Goal: Transaction & Acquisition: Purchase product/service

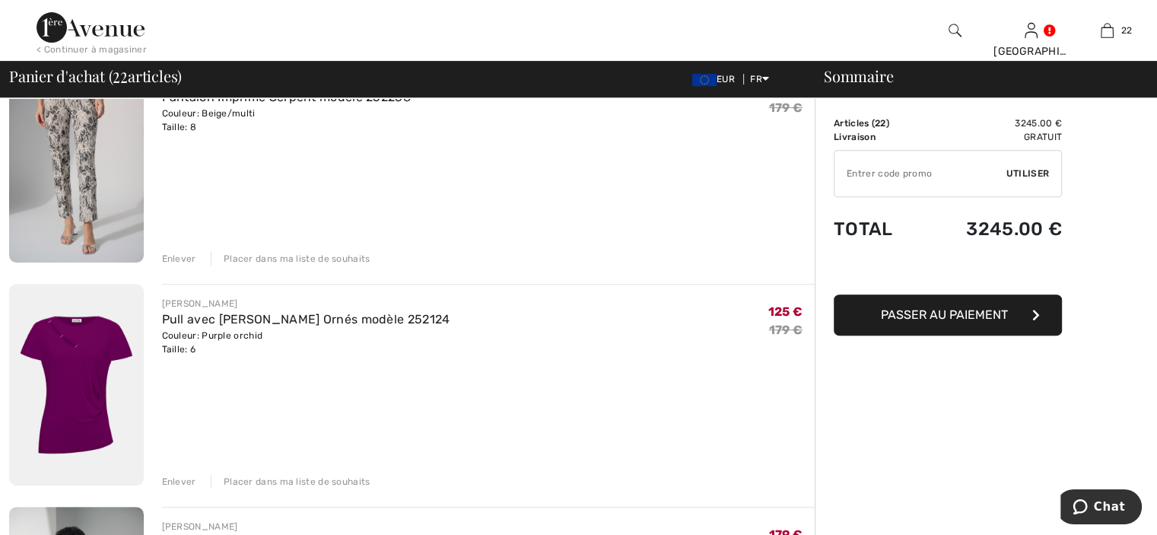
scroll to position [609, 0]
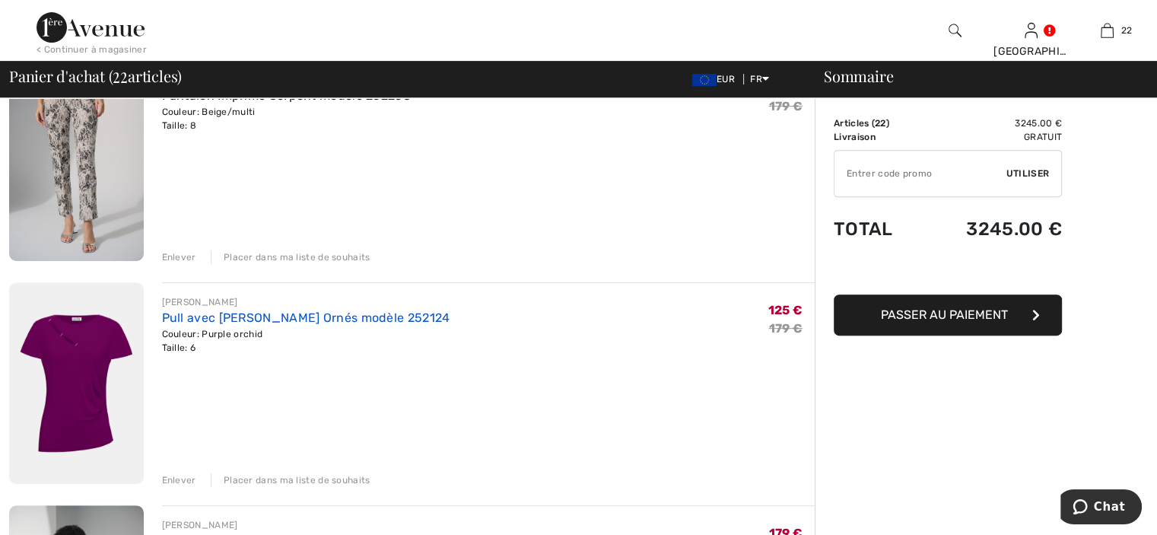
click at [274, 316] on link "Pull avec [PERSON_NAME] Ornés modèle 252124" at bounding box center [306, 317] width 288 height 14
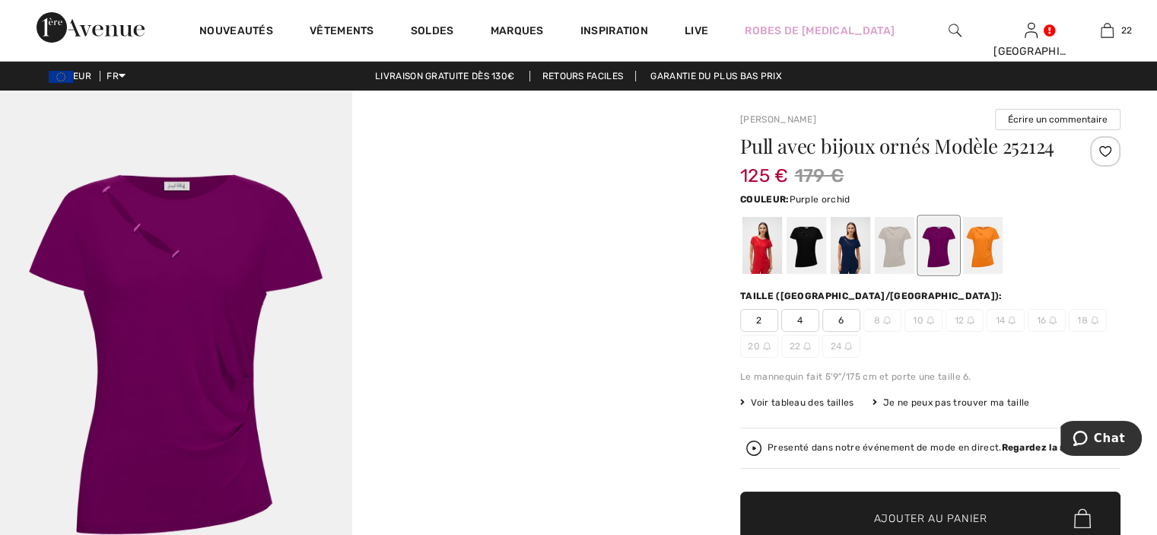
click at [801, 315] on span "4" at bounding box center [800, 320] width 38 height 23
click at [910, 510] on span "Ajouter au panier" at bounding box center [930, 518] width 113 height 16
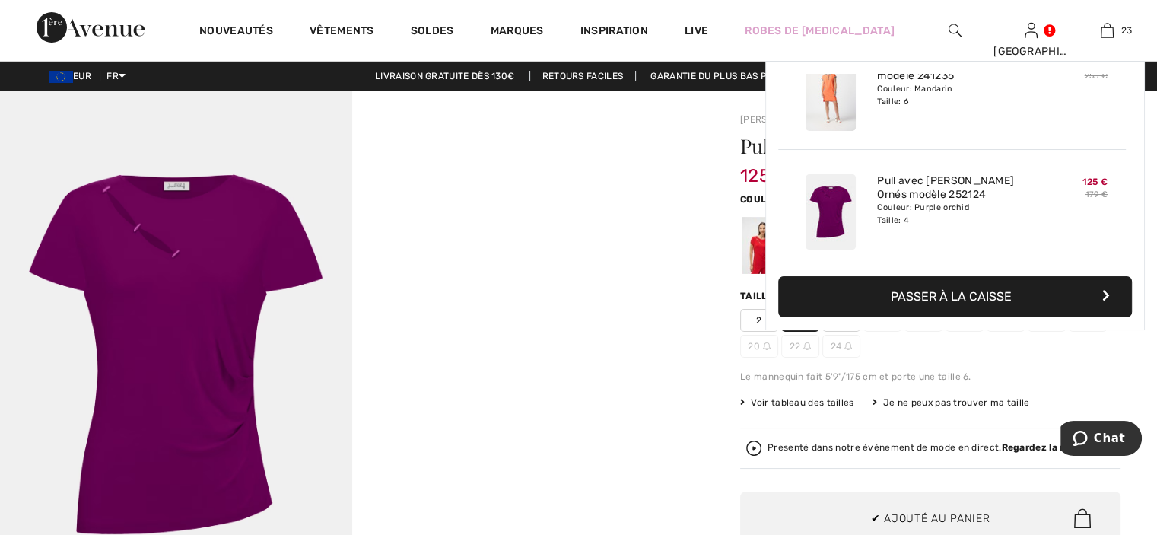
scroll to position [2534, 0]
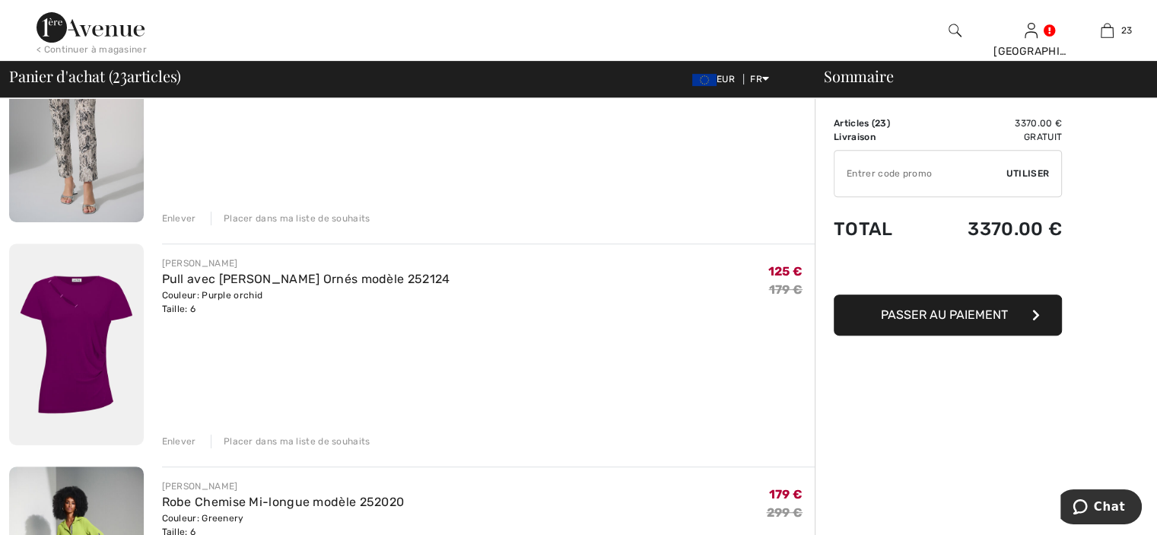
scroll to position [761, 0]
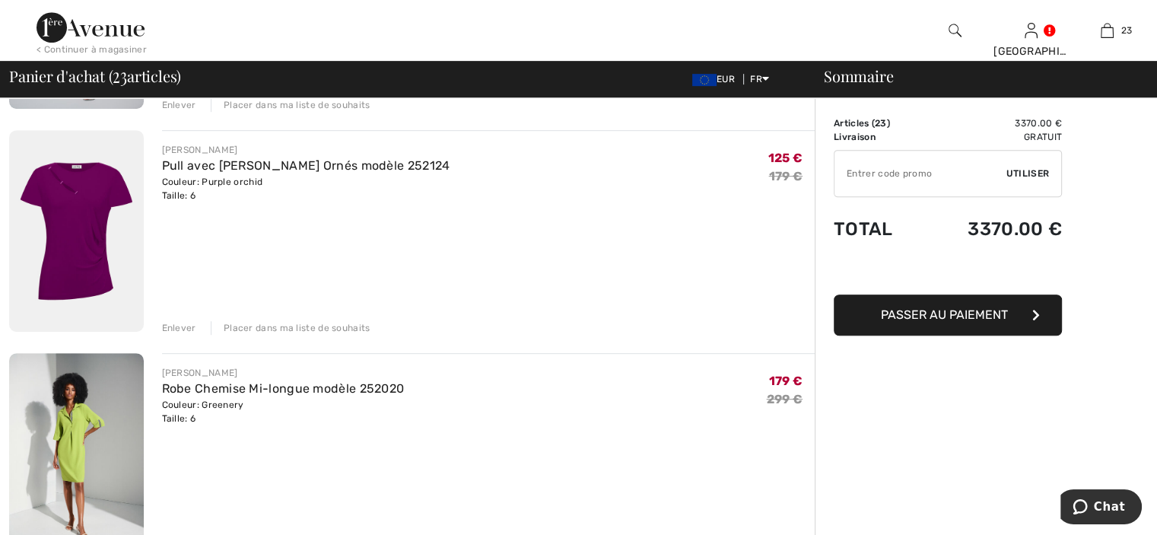
click at [170, 329] on div "Enlever" at bounding box center [179, 328] width 34 height 14
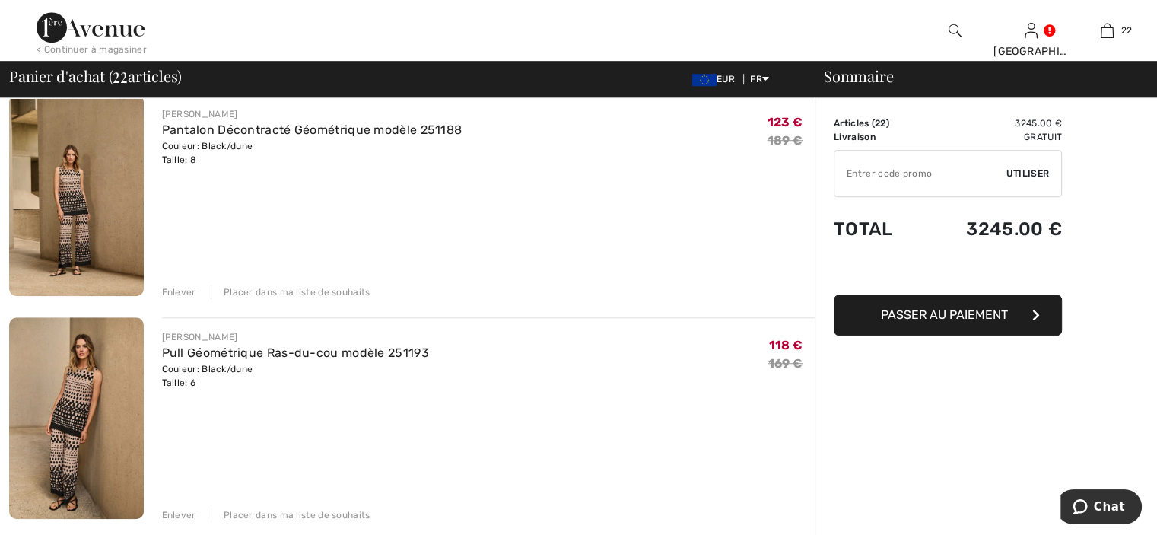
scroll to position [1065, 0]
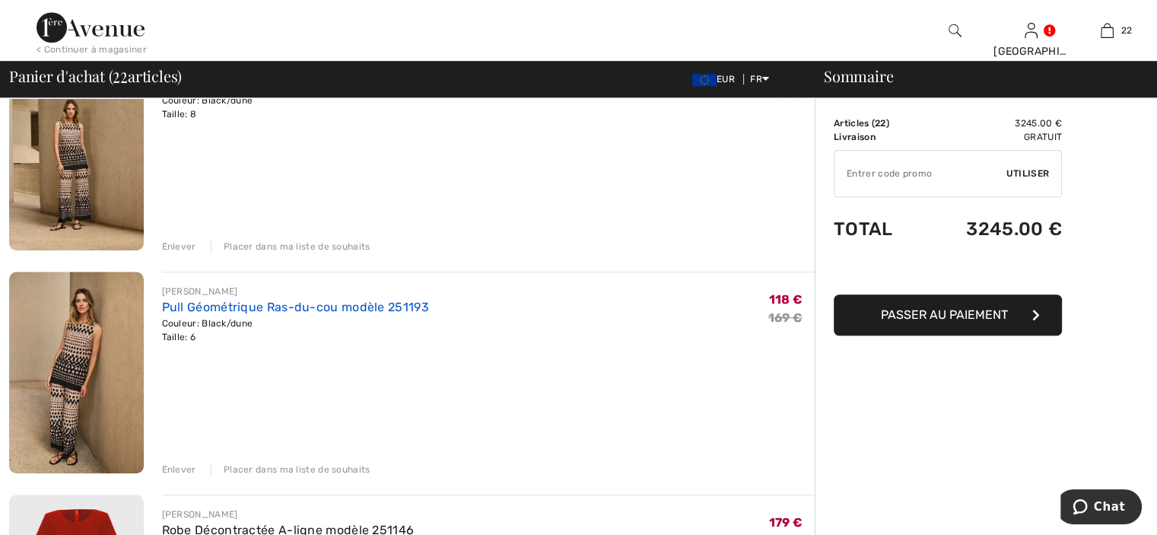
click at [361, 309] on link "Pull Géométrique Ras-du-cou modèle 251193" at bounding box center [295, 307] width 267 height 14
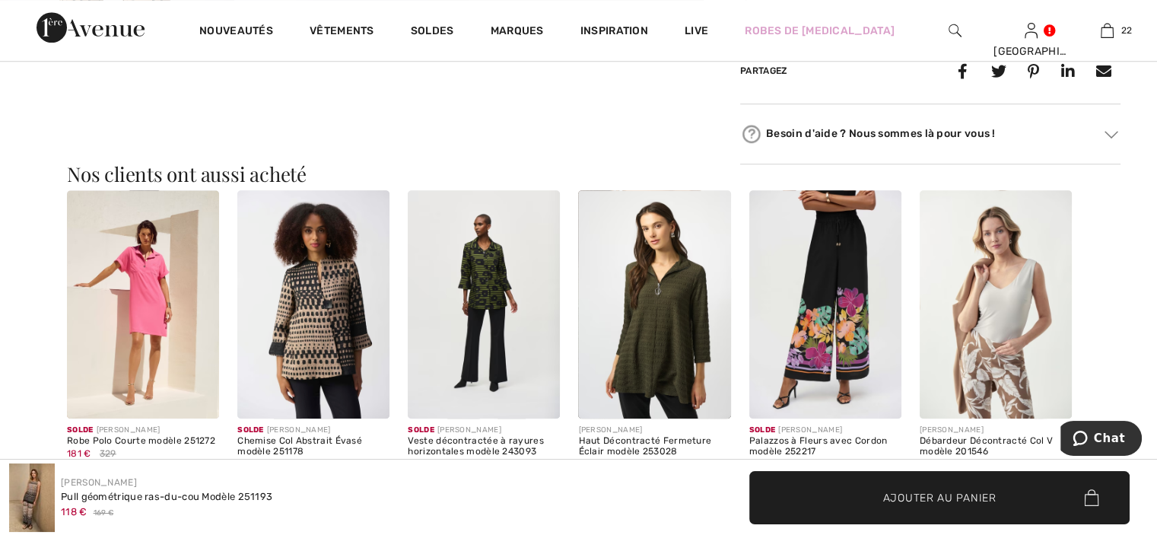
scroll to position [1369, 0]
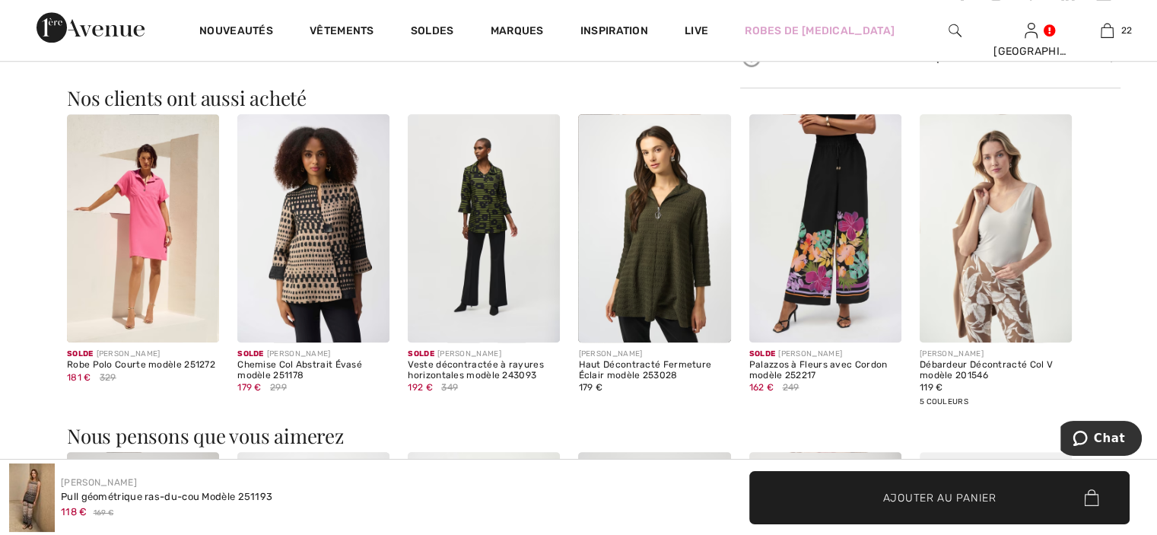
click at [329, 269] on img at bounding box center [313, 228] width 152 height 228
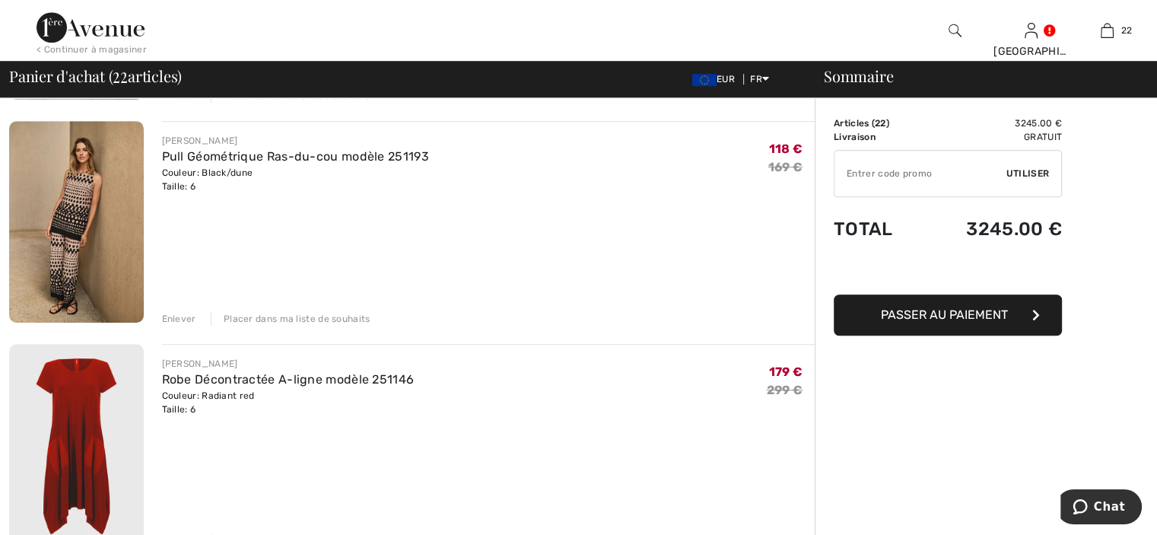
scroll to position [1217, 0]
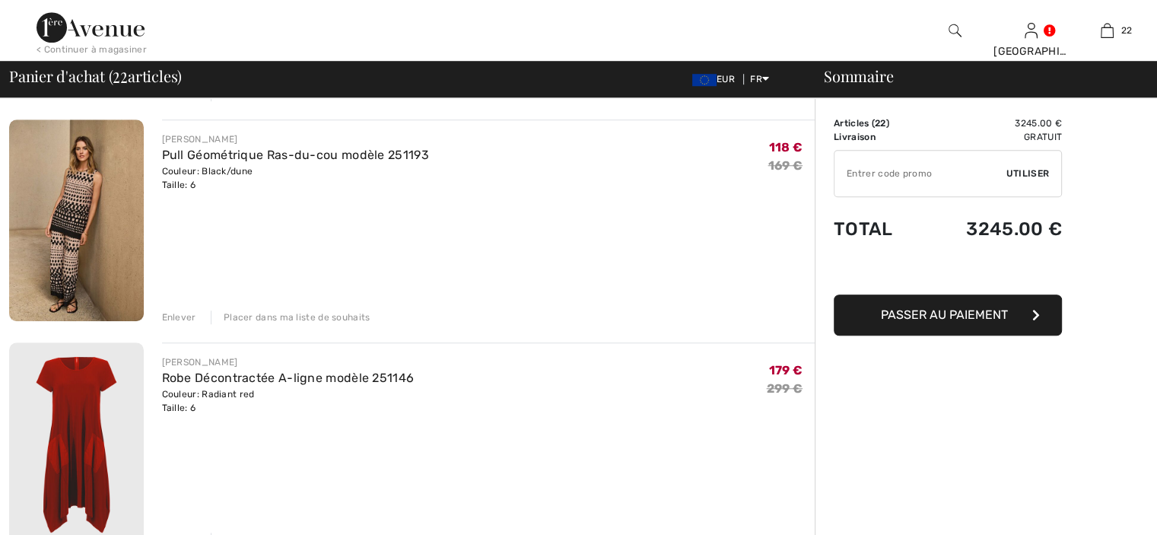
click at [184, 317] on div "Enlever" at bounding box center [179, 317] width 34 height 14
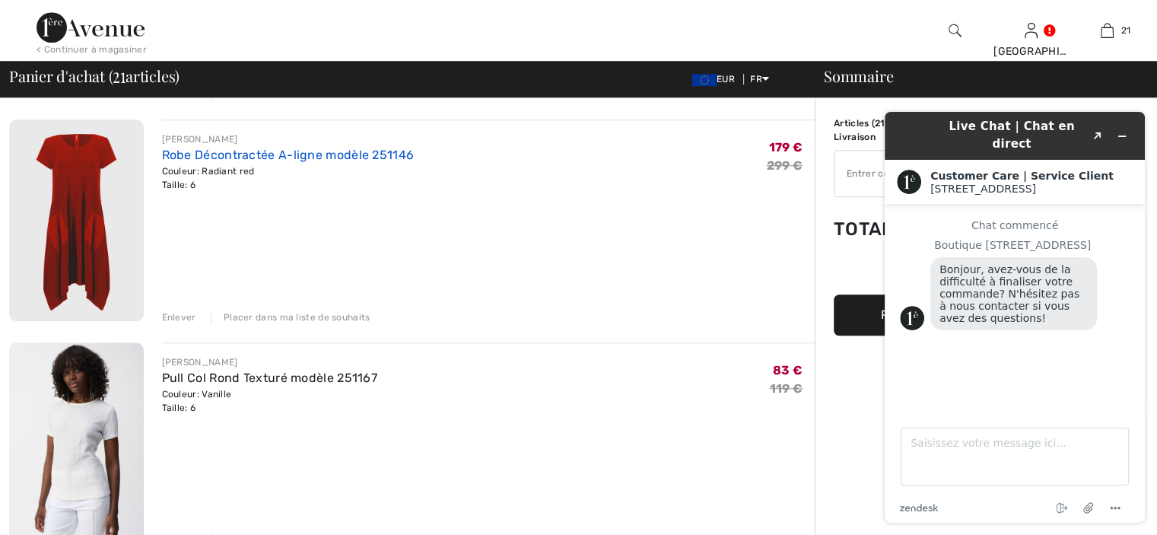
click at [188, 152] on link "Robe Décontractée A-ligne modèle 251146" at bounding box center [288, 155] width 253 height 14
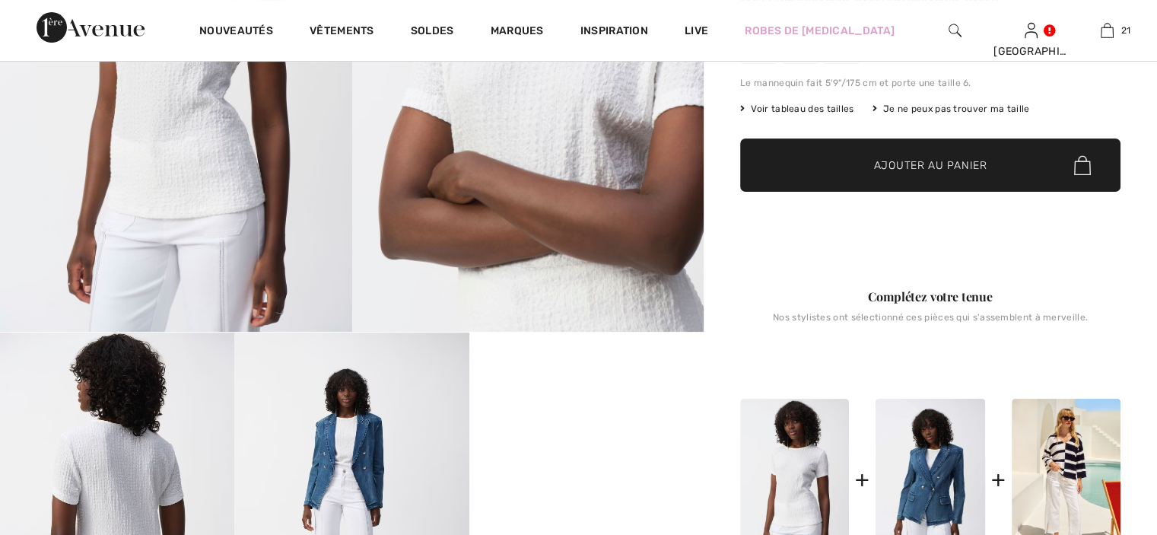
scroll to position [301, 0]
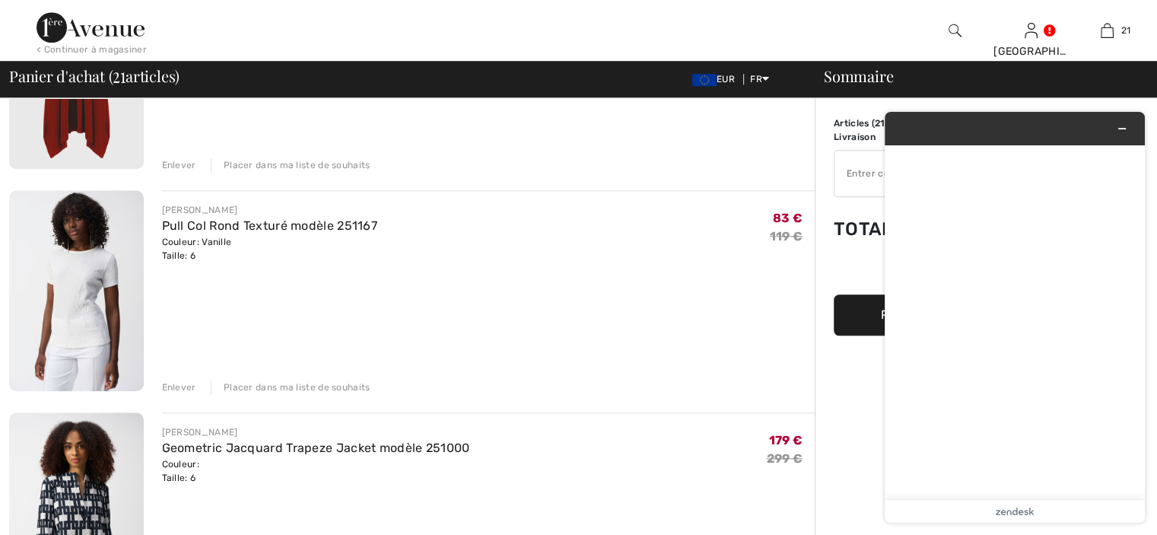
click at [176, 386] on div "Enlever" at bounding box center [179, 387] width 34 height 14
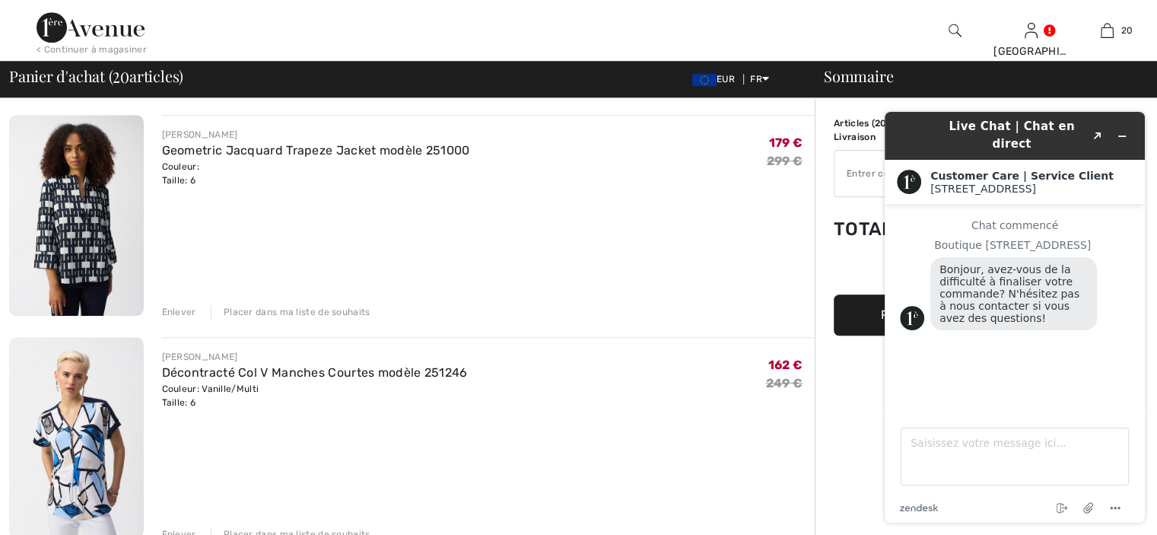
scroll to position [1343, 0]
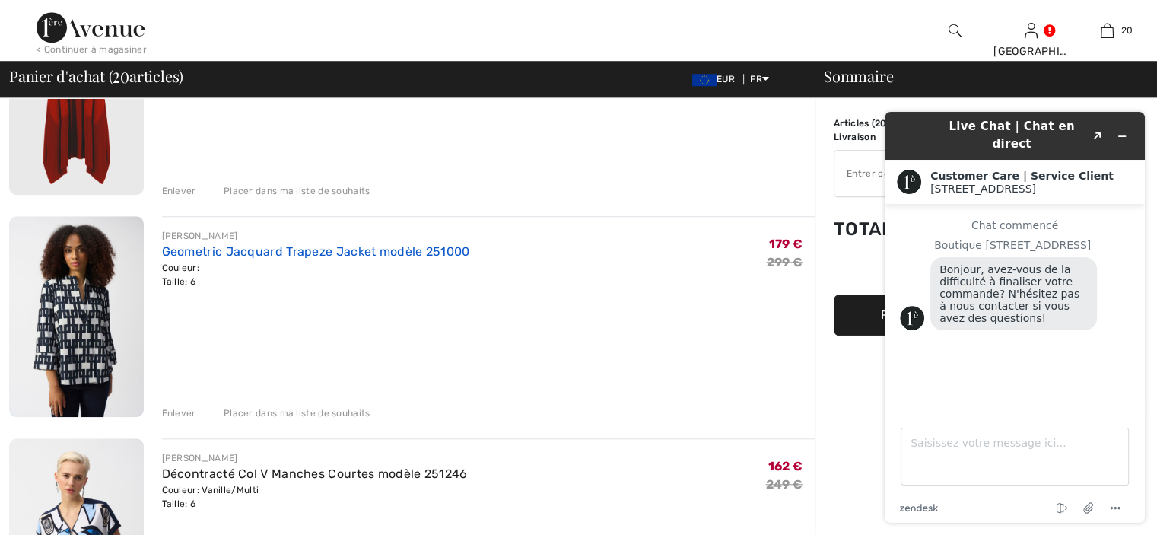
click at [205, 252] on link "Geometric Jacquard Trapeze Jacket modèle 251000" at bounding box center [316, 251] width 308 height 14
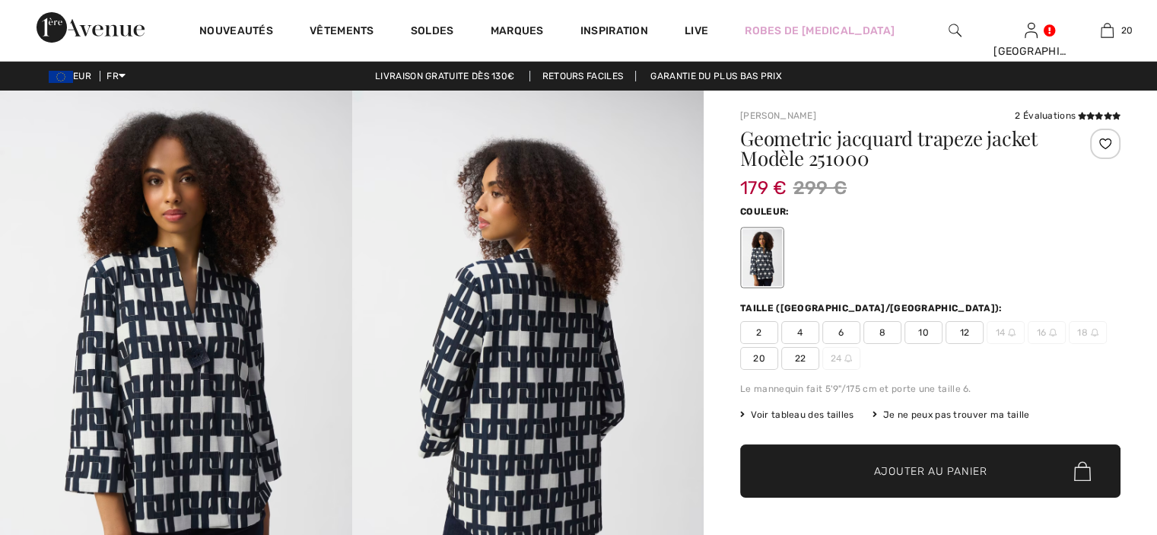
click at [803, 332] on span "4" at bounding box center [800, 332] width 38 height 23
click at [907, 471] on span "Ajouter au panier" at bounding box center [930, 471] width 113 height 16
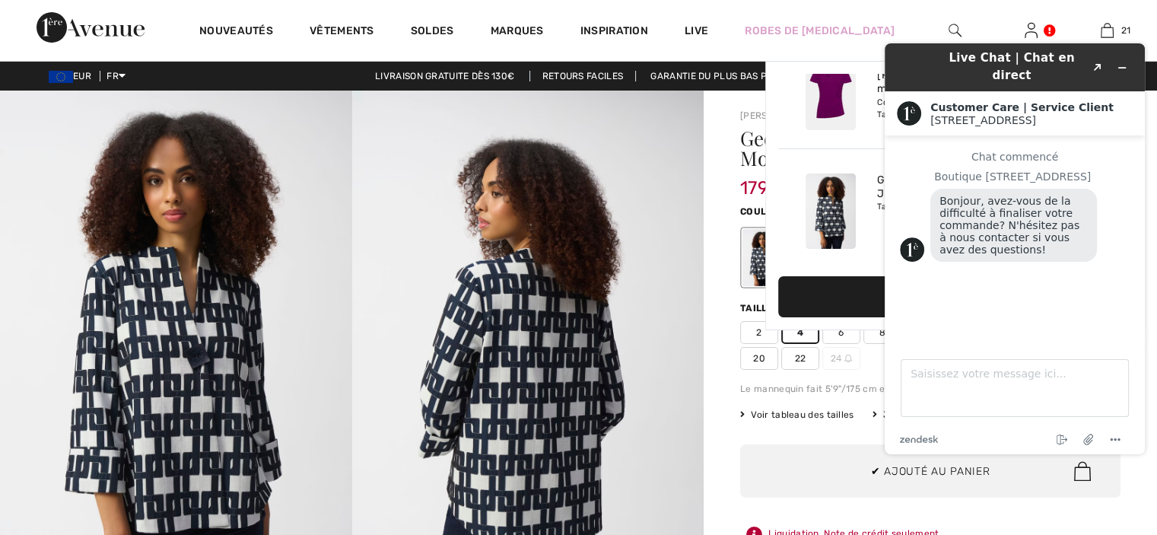
scroll to position [2298, 0]
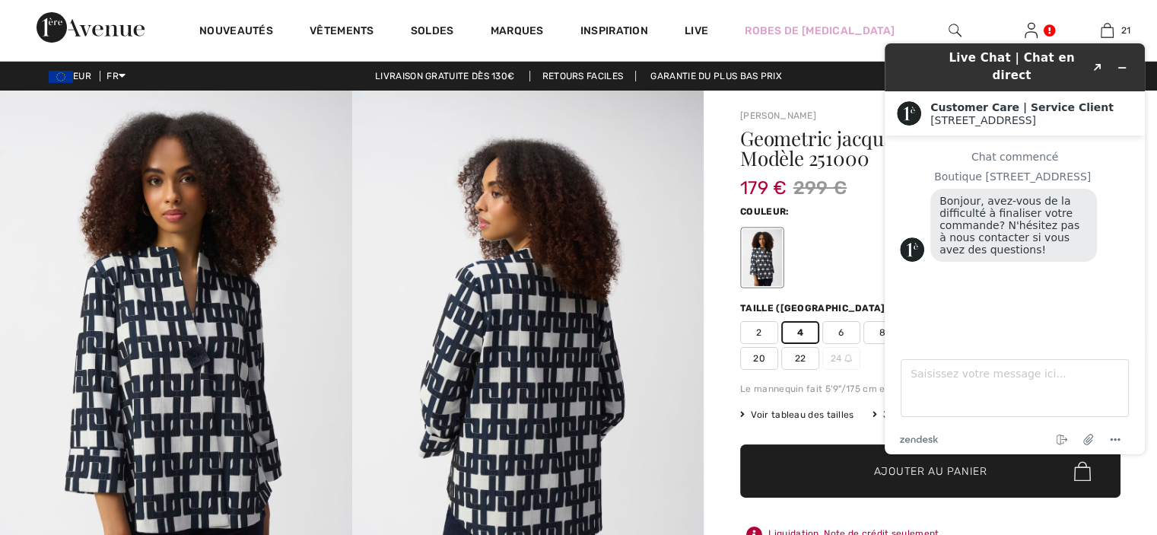
click at [828, 474] on span "✔ Ajouté au panier Ajouter au panier" at bounding box center [930, 470] width 380 height 53
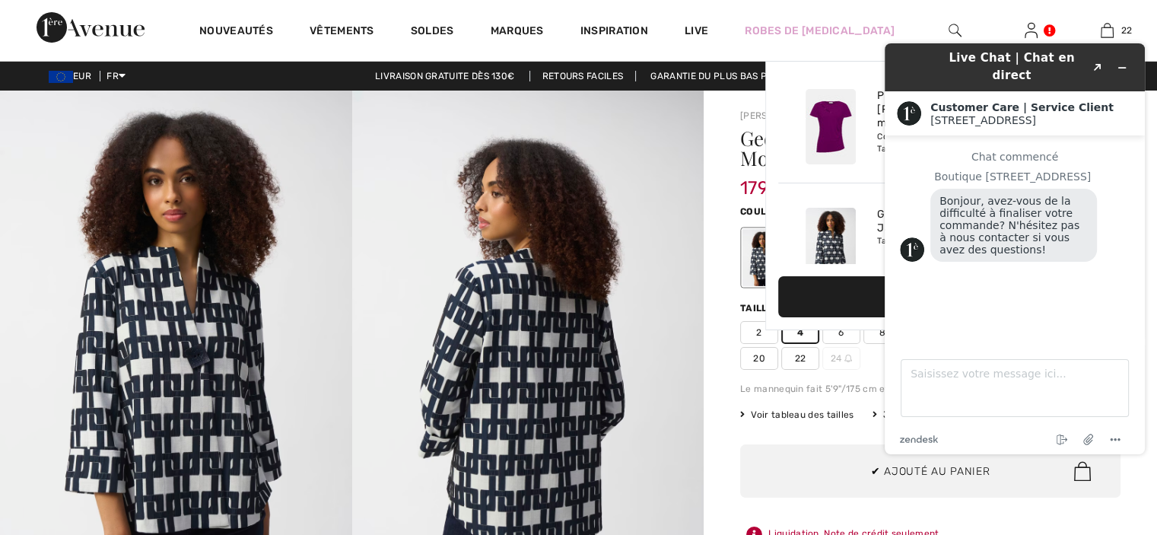
scroll to position [2417, 0]
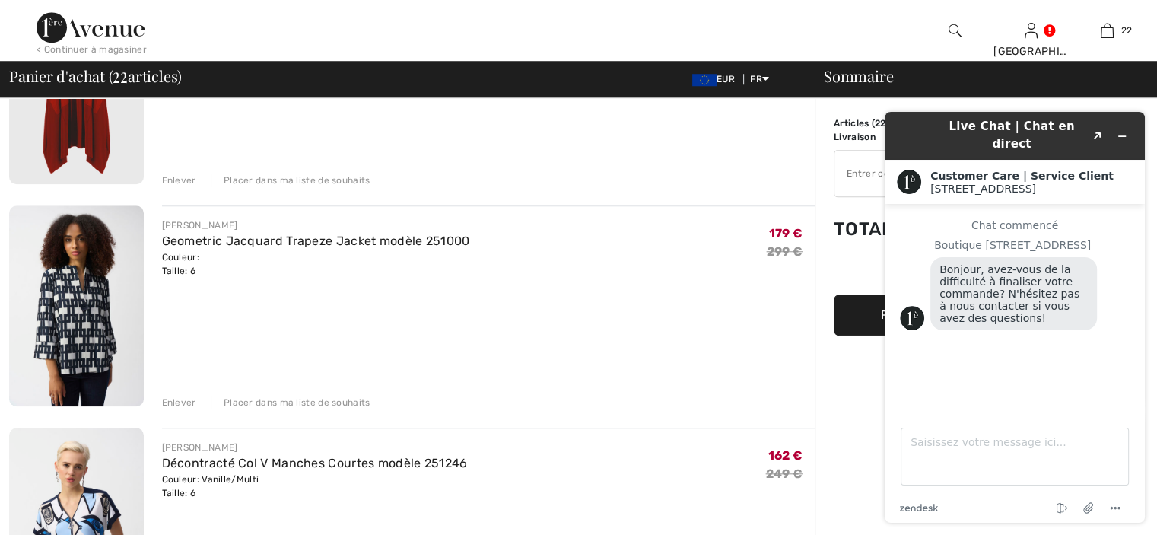
click at [189, 398] on div "Enlever" at bounding box center [179, 403] width 34 height 14
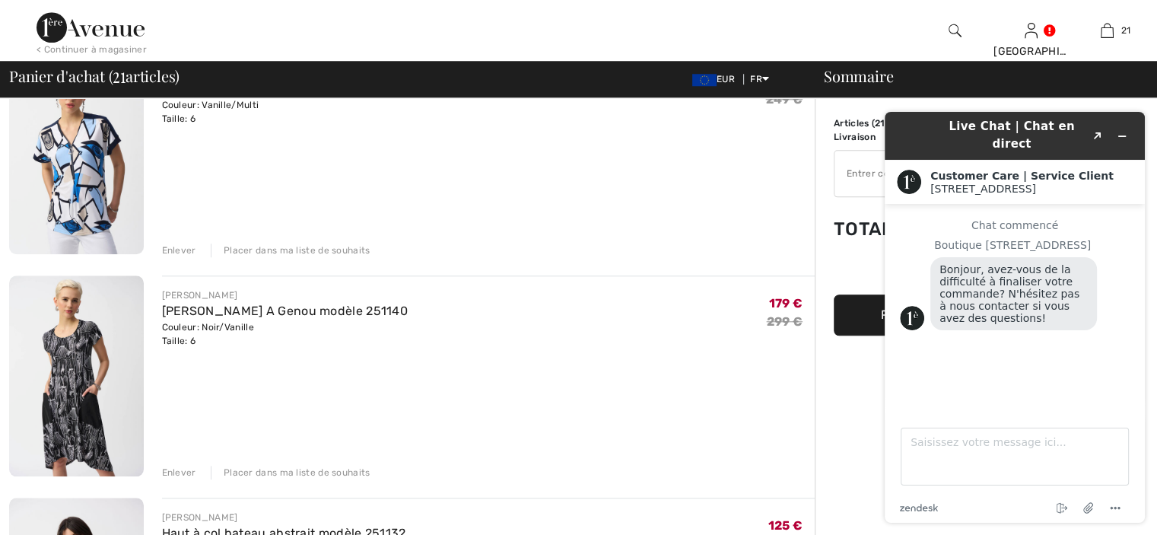
scroll to position [1430, 0]
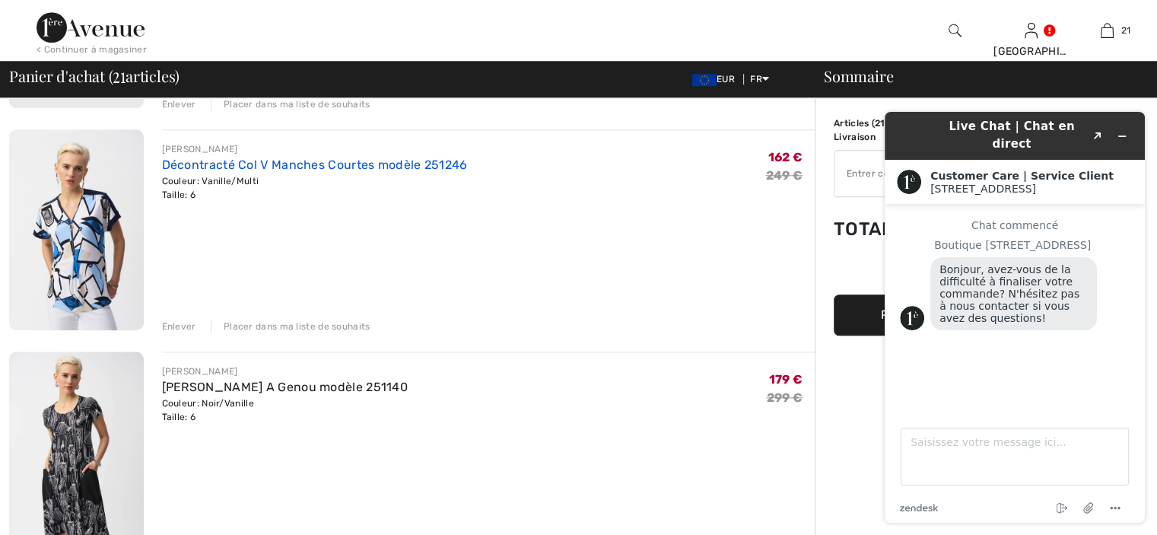
click at [232, 164] on link "Décontracté Col V Manches Courtes modèle 251246" at bounding box center [315, 164] width 306 height 14
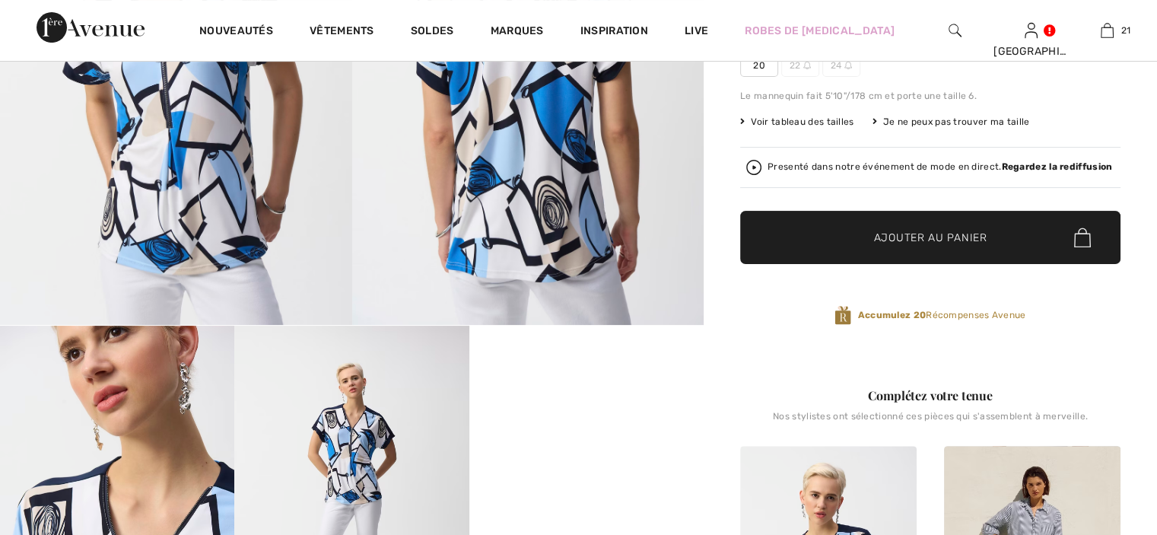
scroll to position [380, 0]
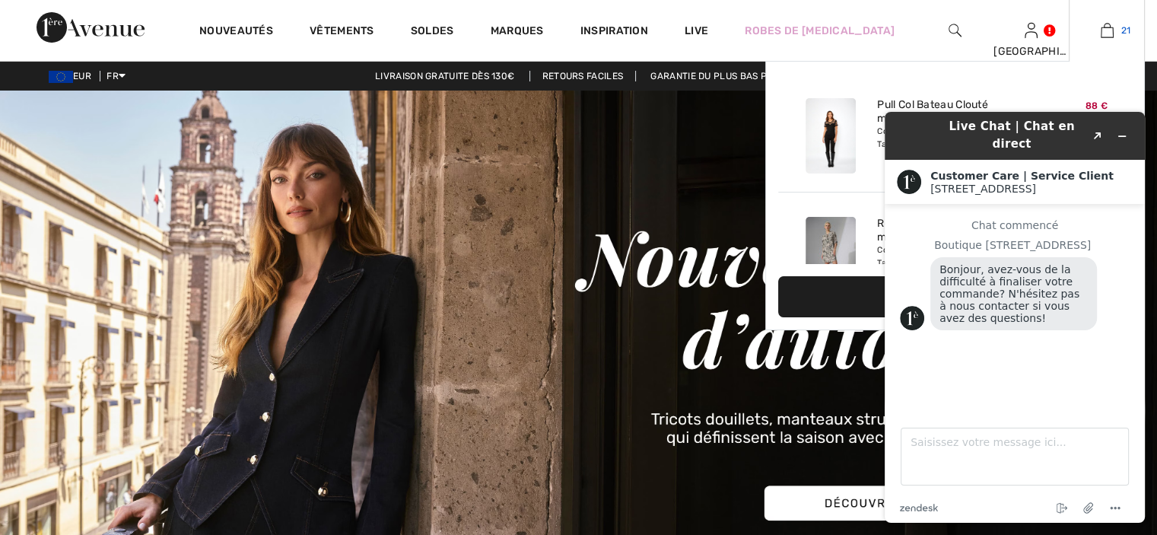
click at [1098, 36] on link "21" at bounding box center [1106, 30] width 75 height 18
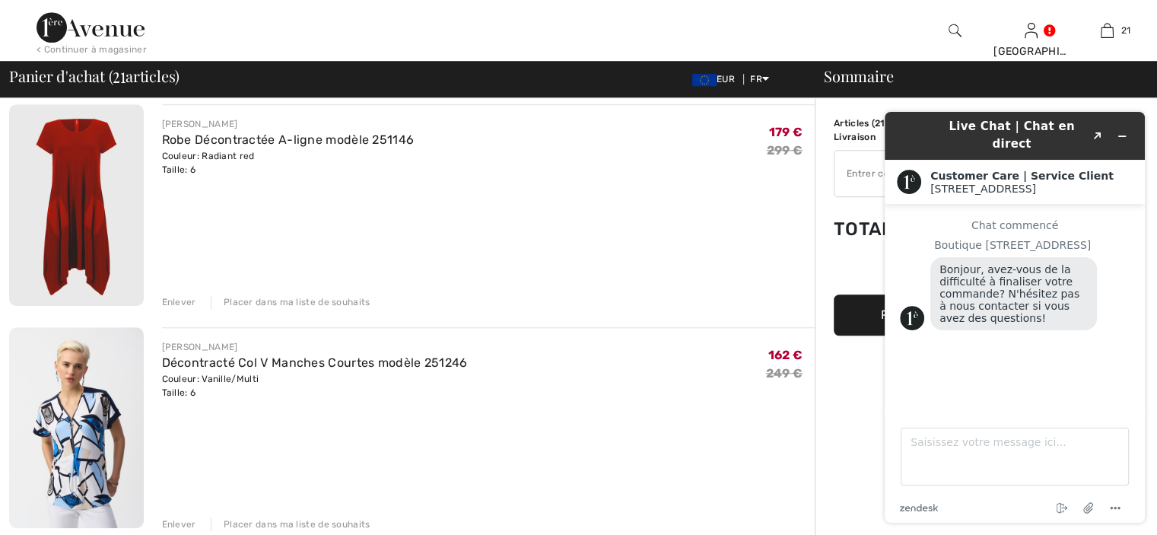
scroll to position [1293, 0]
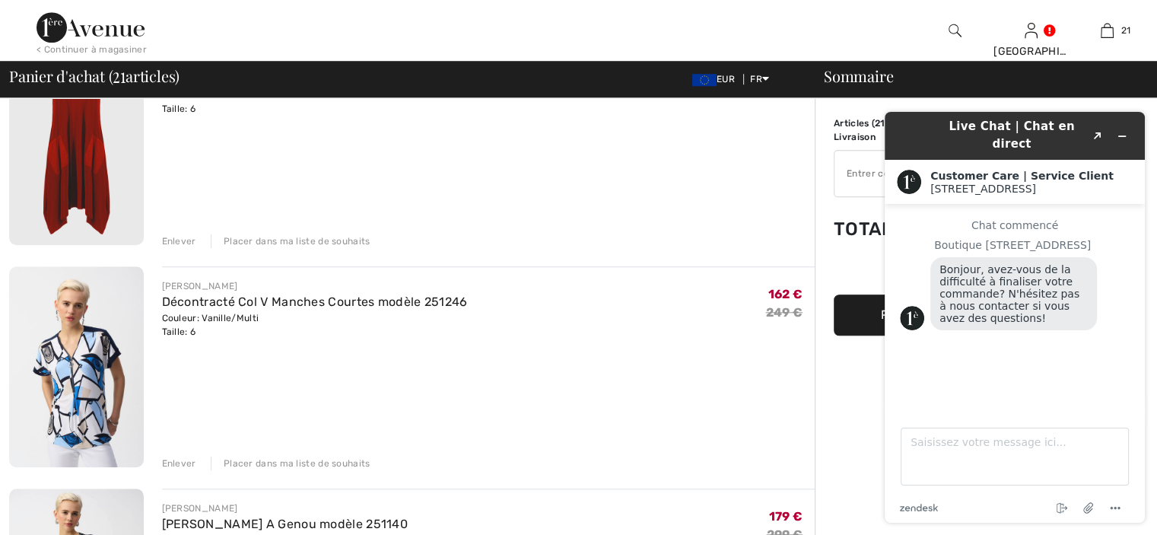
click at [184, 464] on div "Enlever" at bounding box center [179, 463] width 34 height 14
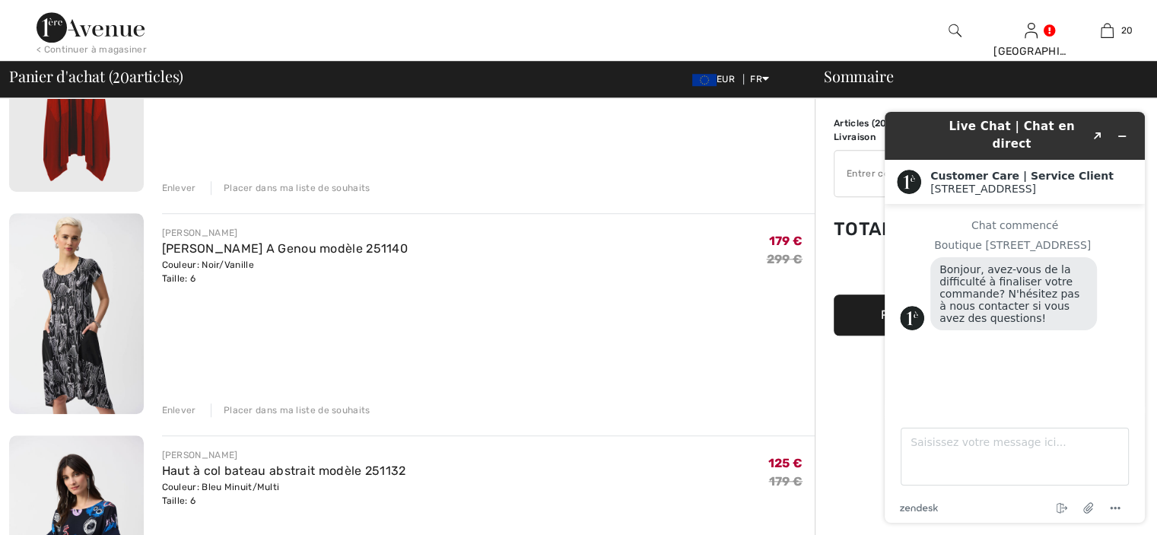
scroll to position [1445, 0]
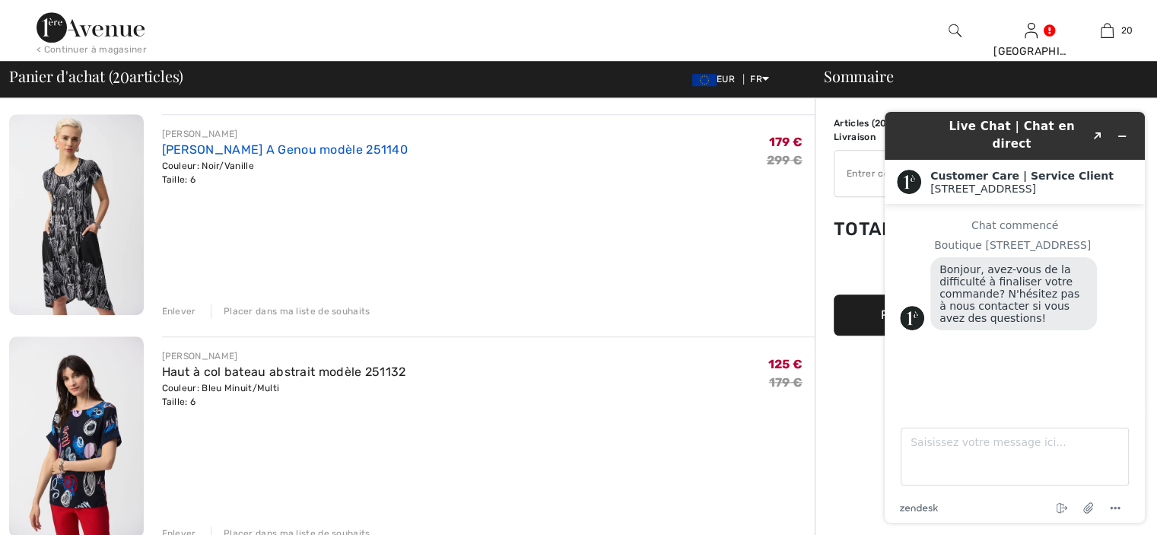
click at [205, 156] on link "[PERSON_NAME] A Genou modèle 251140" at bounding box center [285, 149] width 246 height 14
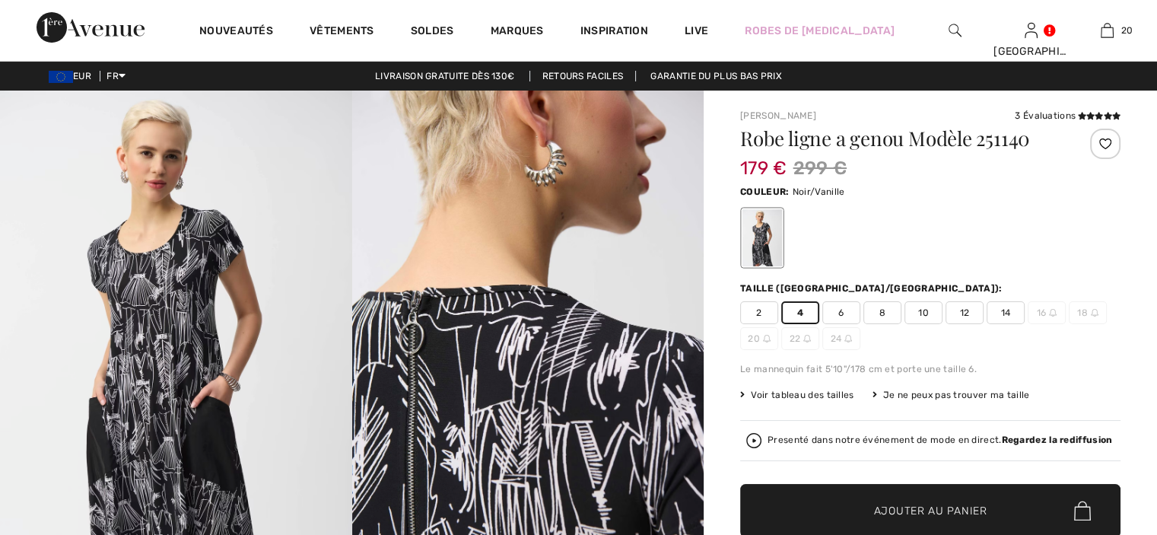
click at [880, 504] on span "Ajouter au panier" at bounding box center [930, 511] width 113 height 16
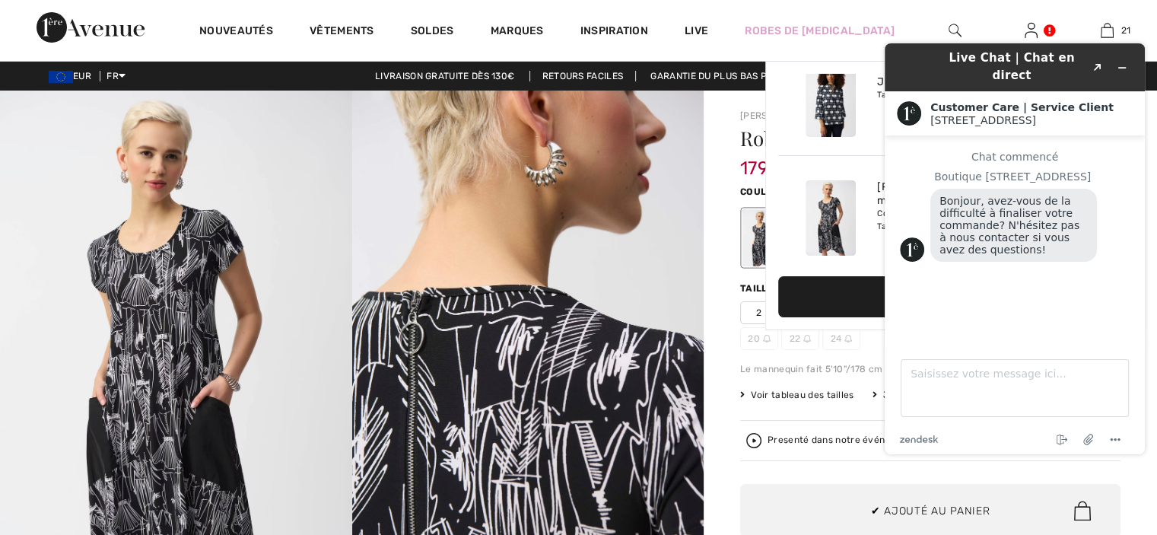
scroll to position [2298, 0]
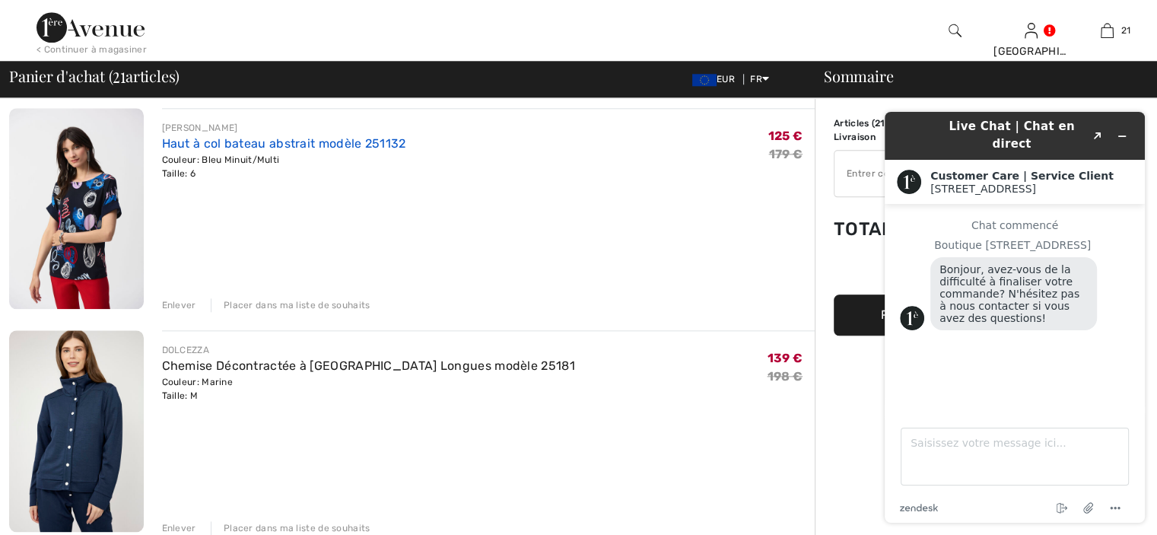
click at [249, 145] on link "Haut à col bateau abstrait modèle 251132" at bounding box center [284, 143] width 244 height 14
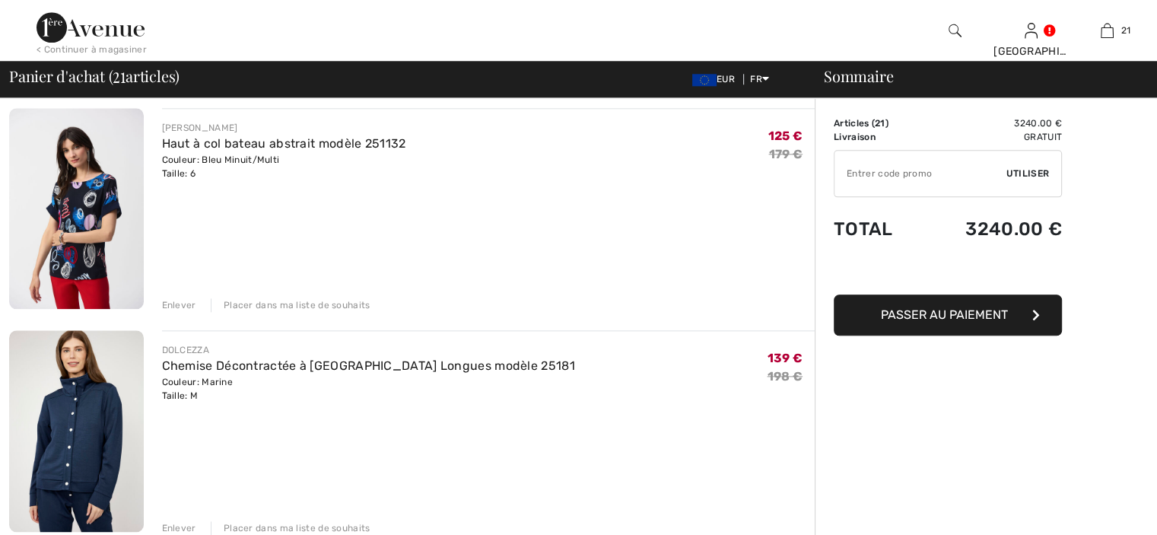
click at [186, 305] on div "Enlever" at bounding box center [179, 305] width 34 height 14
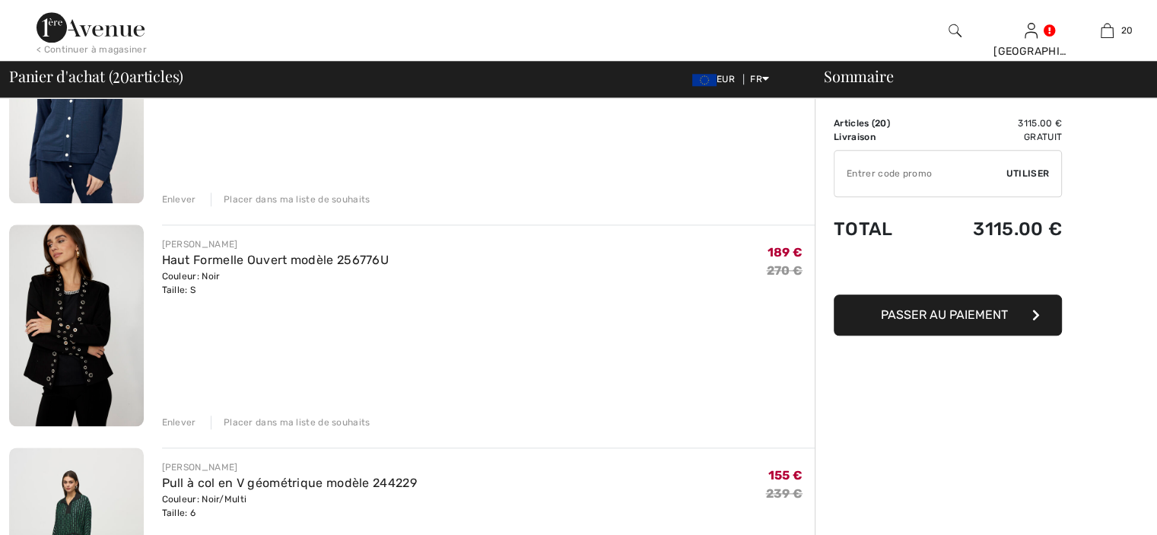
scroll to position [1797, 0]
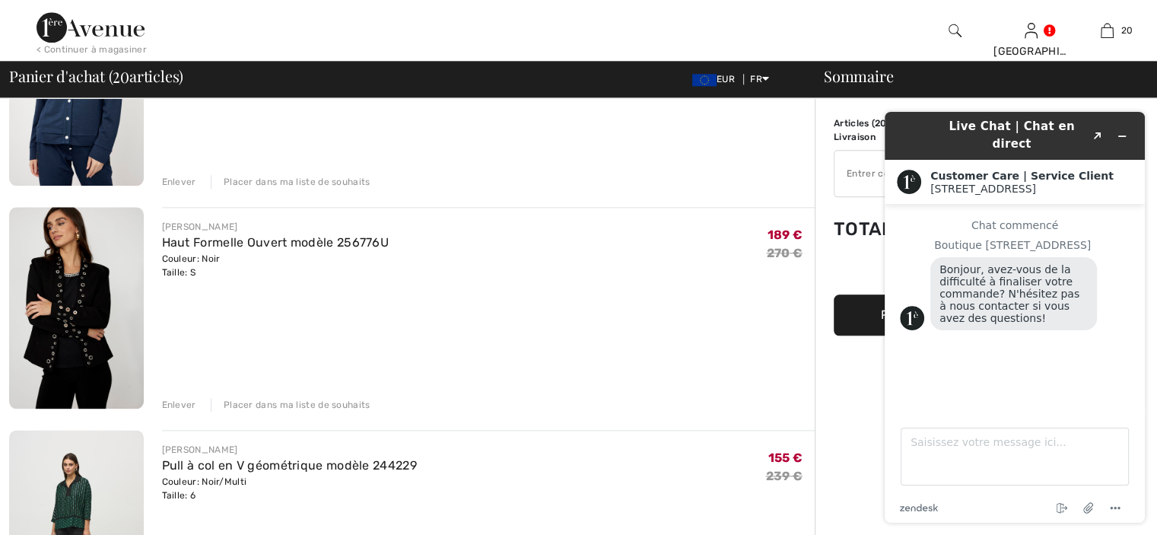
click at [184, 180] on div "Enlever" at bounding box center [179, 182] width 34 height 14
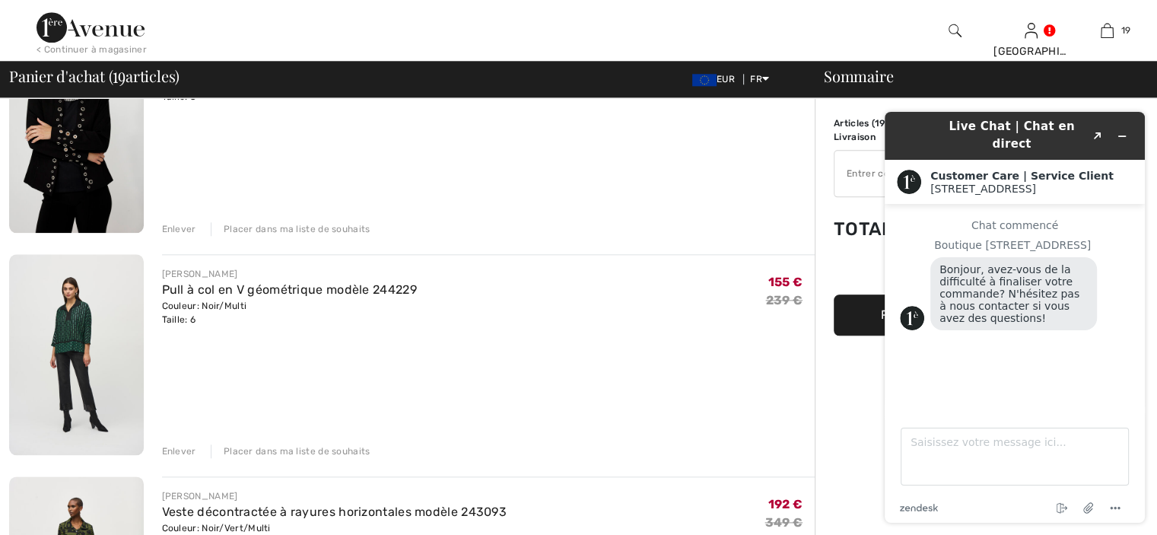
scroll to position [1777, 0]
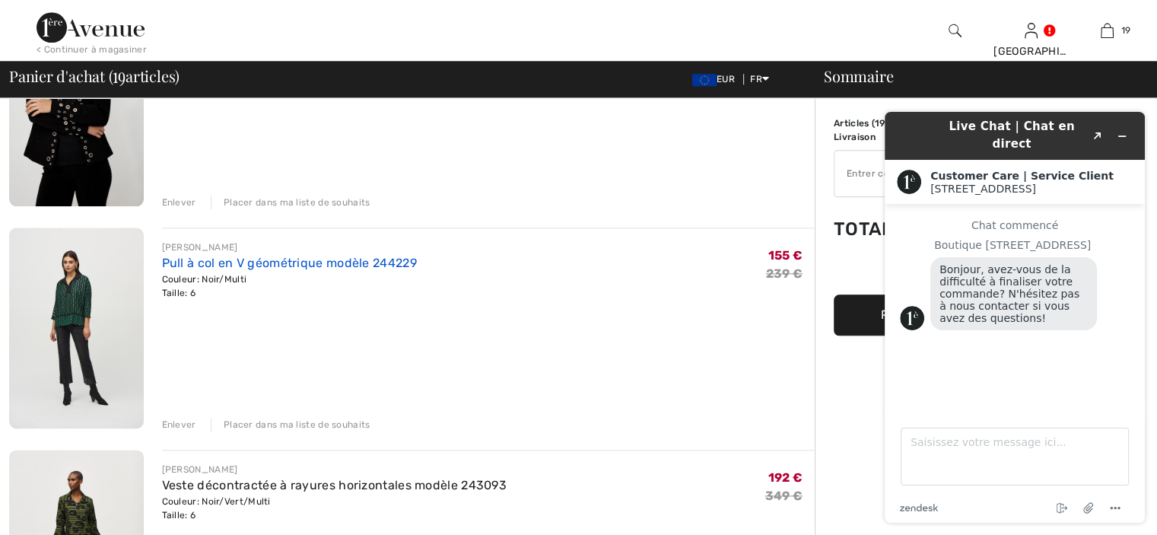
click at [197, 262] on link "Pull à col en V géométrique modèle 244229" at bounding box center [289, 263] width 255 height 14
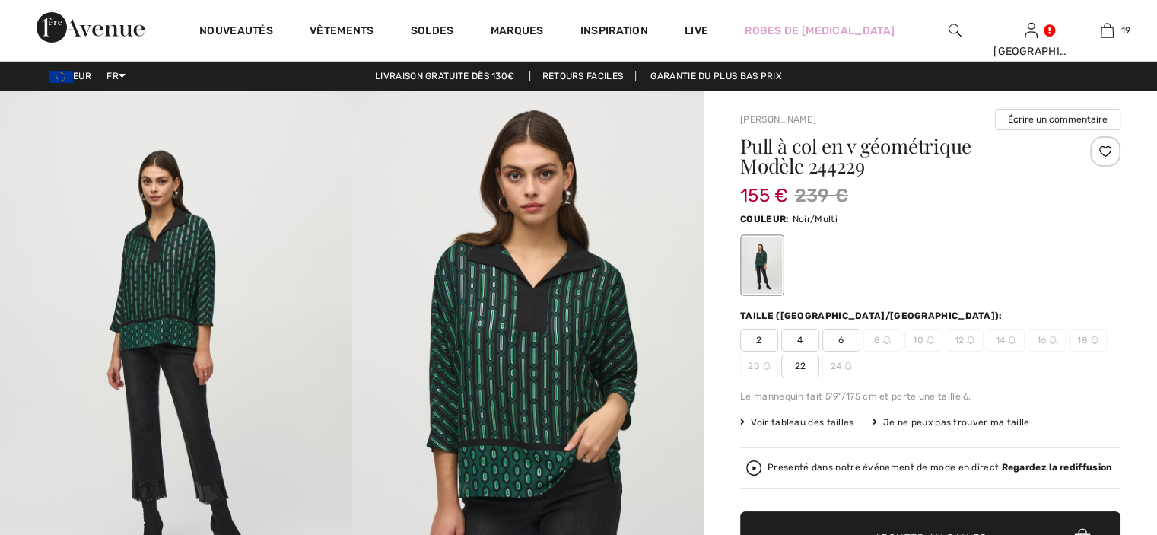
click at [806, 340] on span "4" at bounding box center [800, 340] width 38 height 23
click at [873, 523] on span "✔ Ajouté au panier Ajouter au panier" at bounding box center [930, 537] width 380 height 53
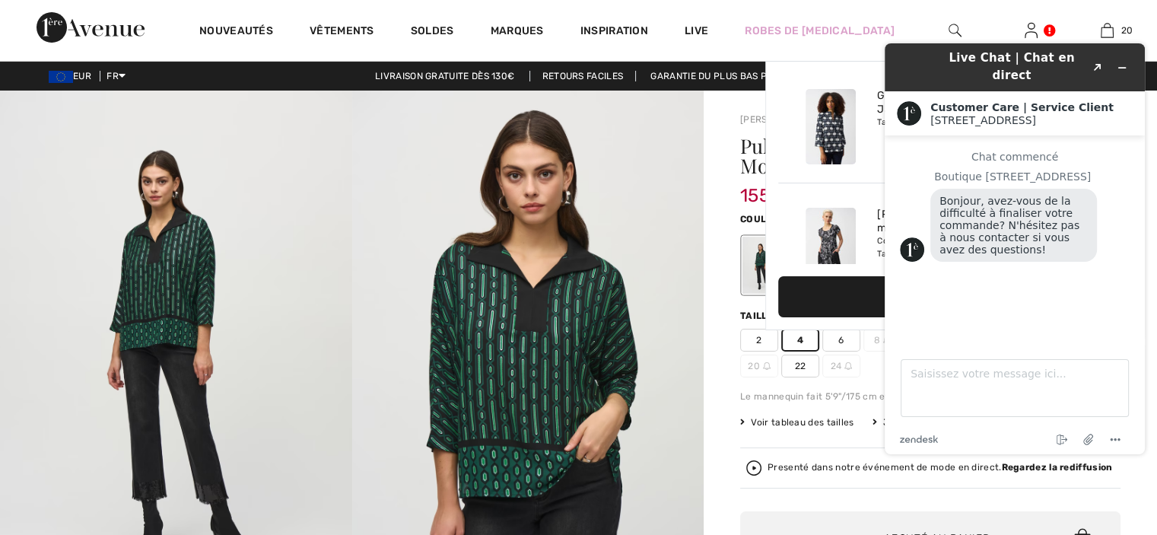
scroll to position [2179, 0]
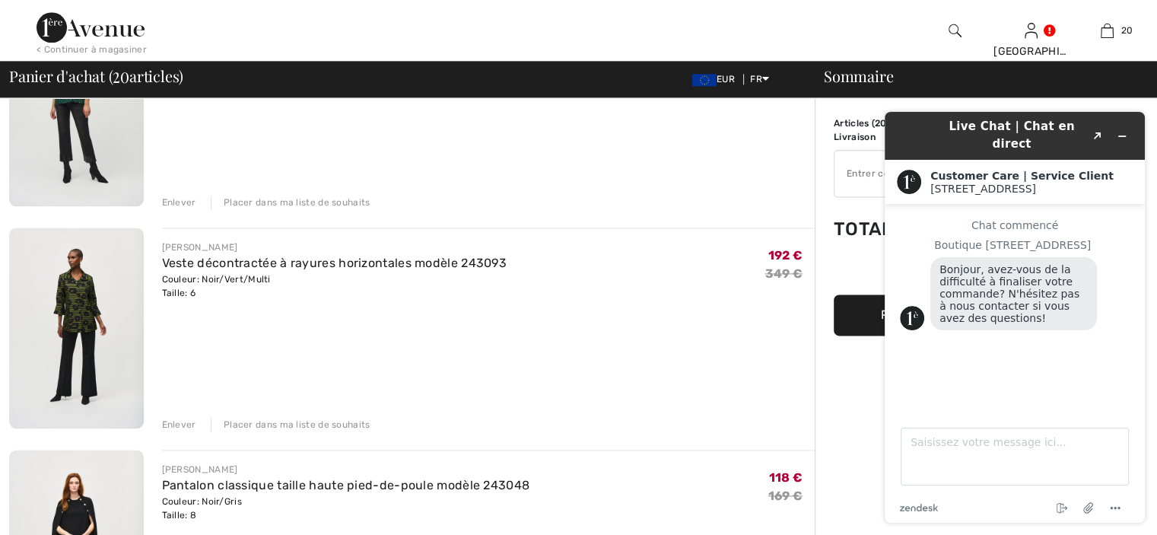
scroll to position [1847, 0]
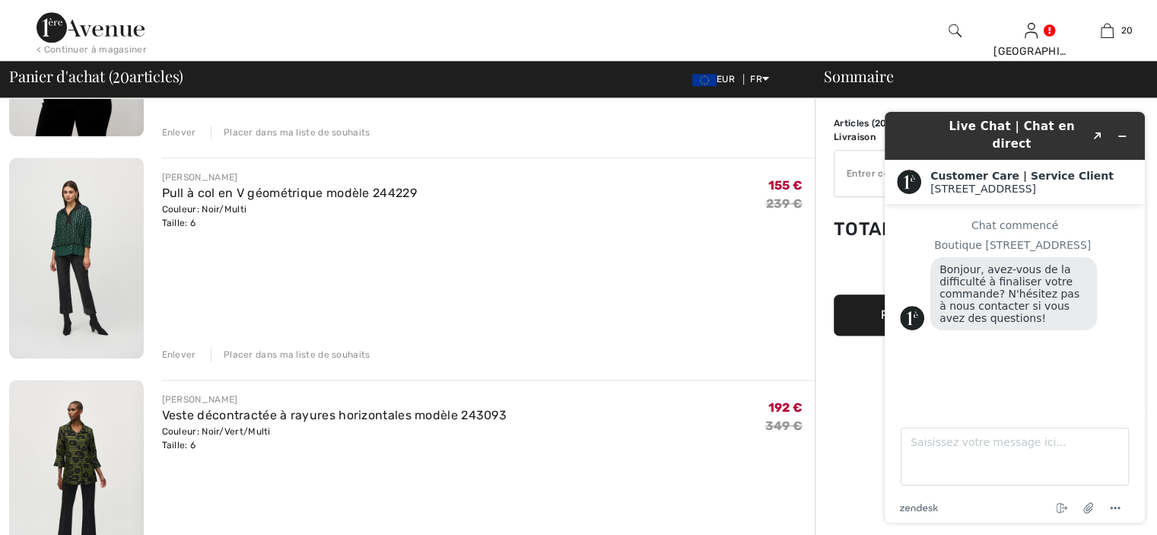
click at [174, 354] on div "Enlever" at bounding box center [179, 355] width 34 height 14
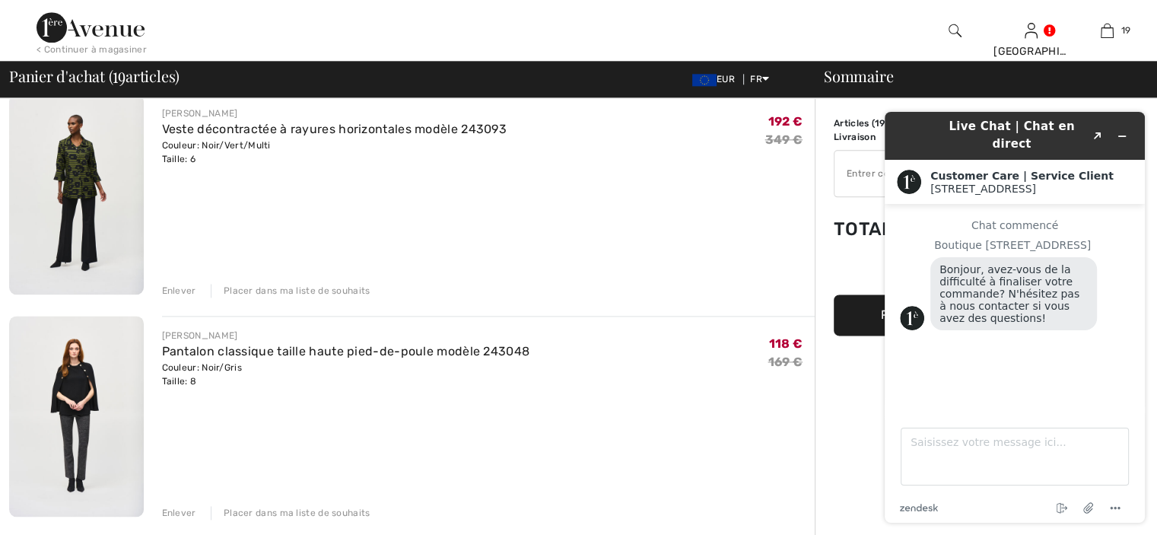
scroll to position [1814, 0]
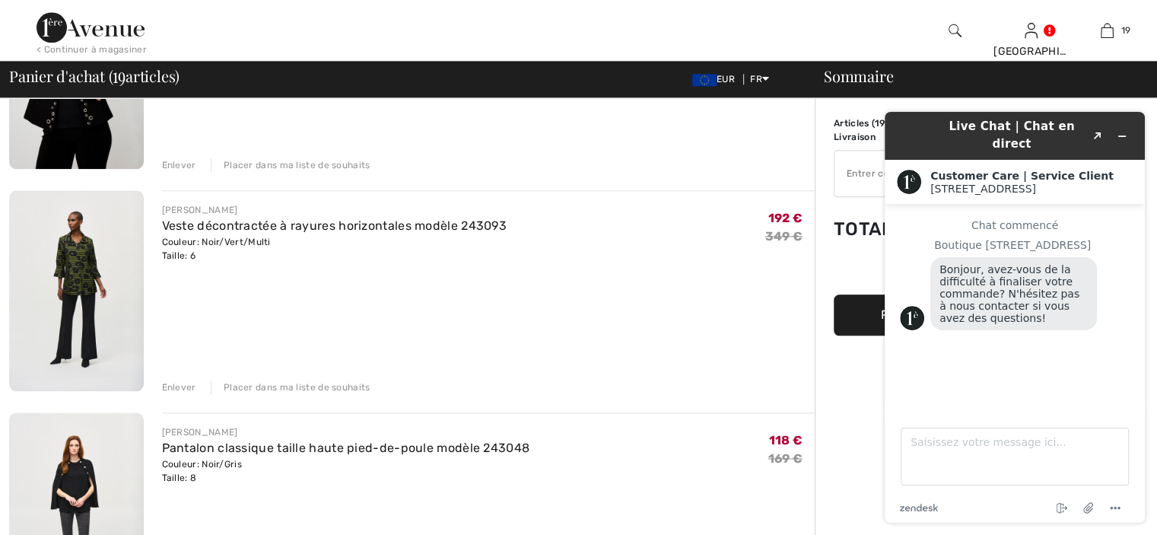
click at [77, 256] on img at bounding box center [76, 290] width 135 height 201
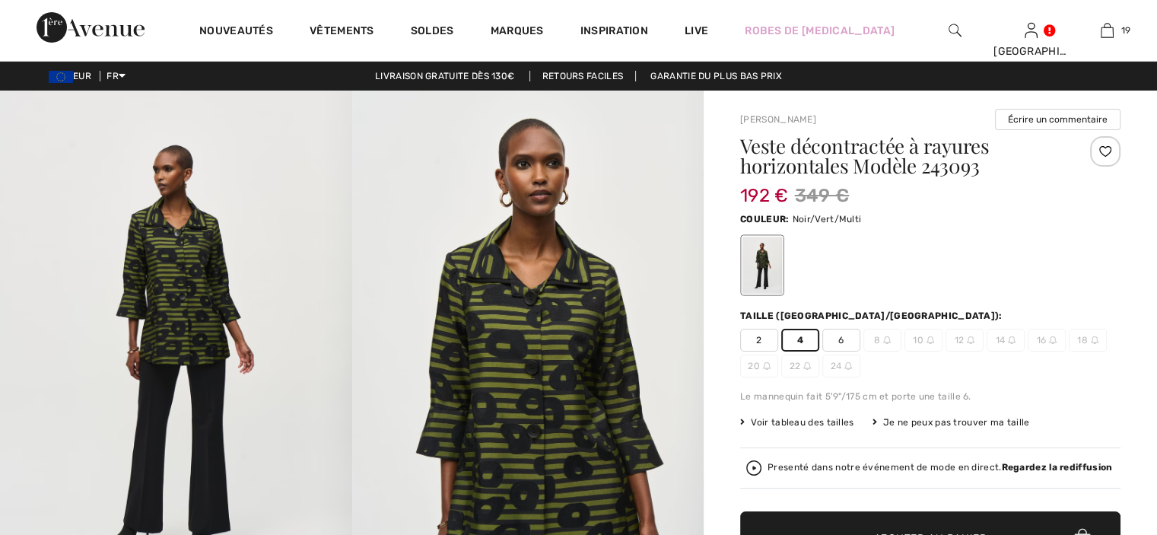
click at [858, 530] on span "✔ Ajouté au panier" at bounding box center [907, 538] width 119 height 16
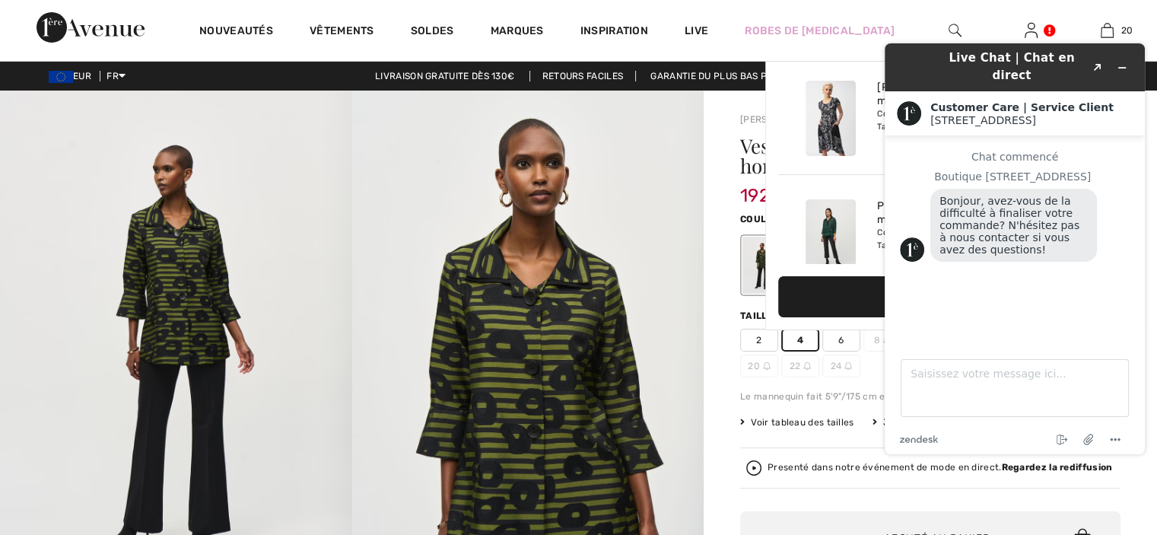
scroll to position [2179, 0]
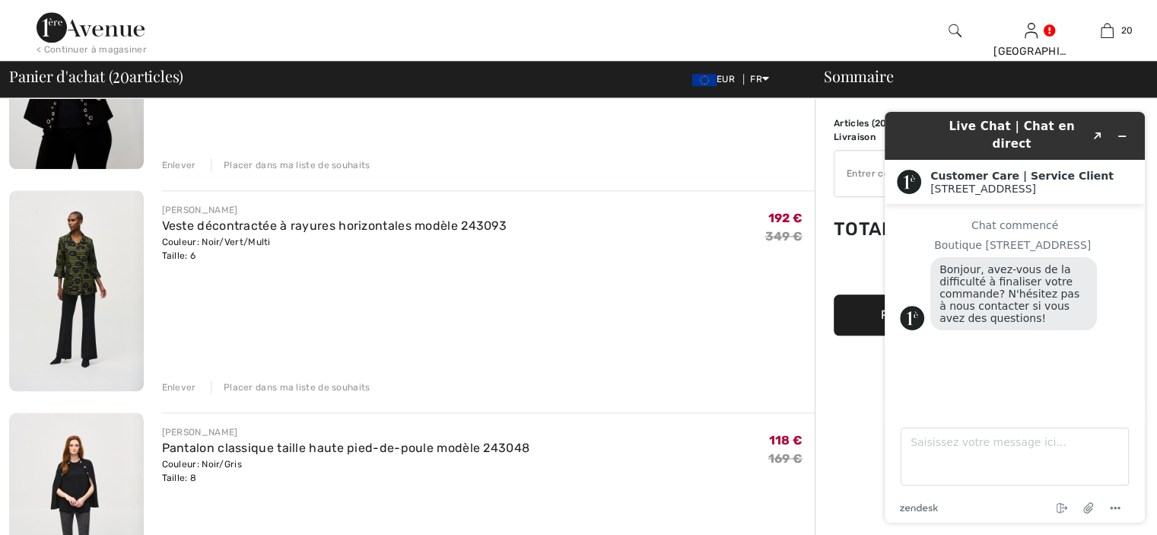
click at [182, 386] on div "Enlever" at bounding box center [179, 387] width 34 height 14
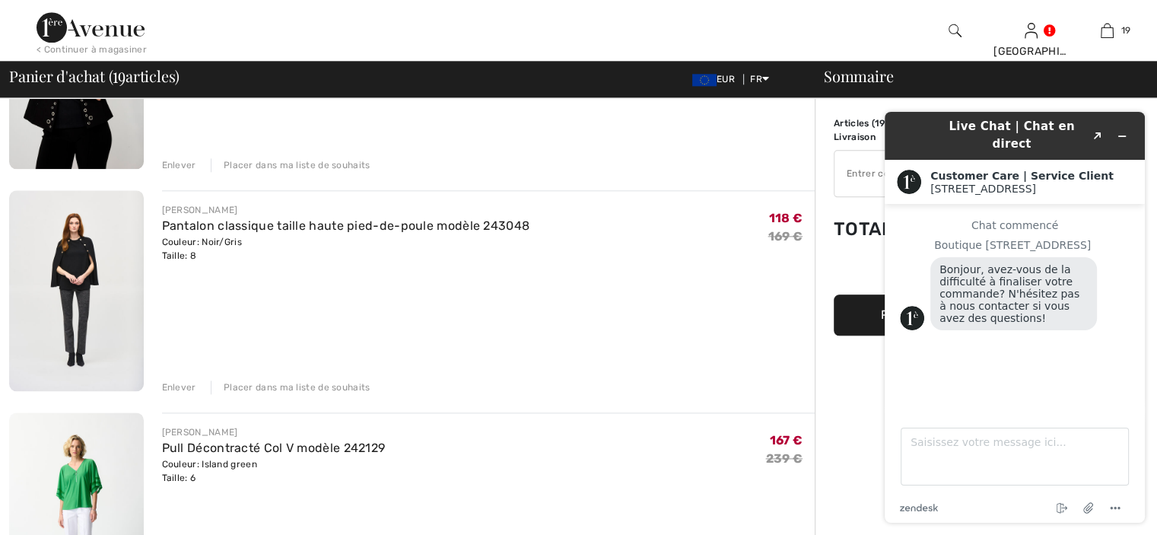
click at [189, 389] on div "Enlever" at bounding box center [179, 387] width 34 height 14
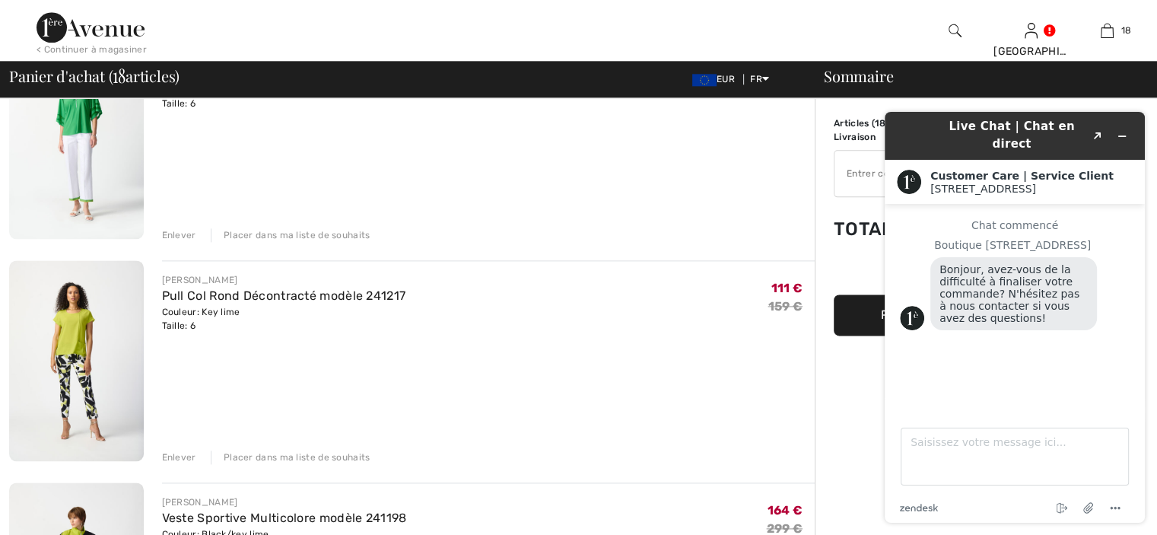
scroll to position [1890, 0]
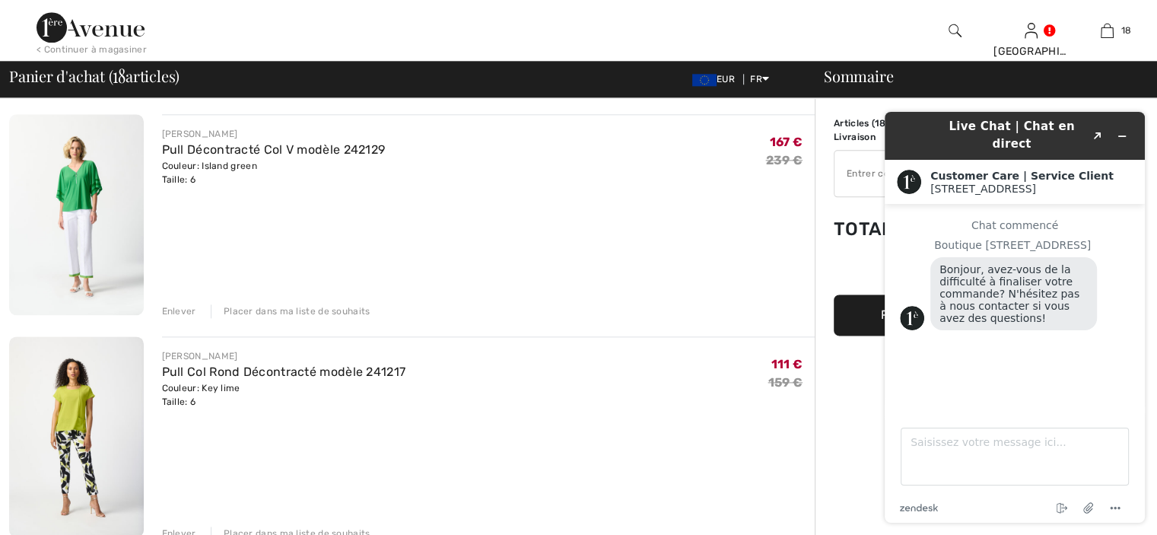
click at [184, 310] on div "Enlever" at bounding box center [179, 311] width 34 height 14
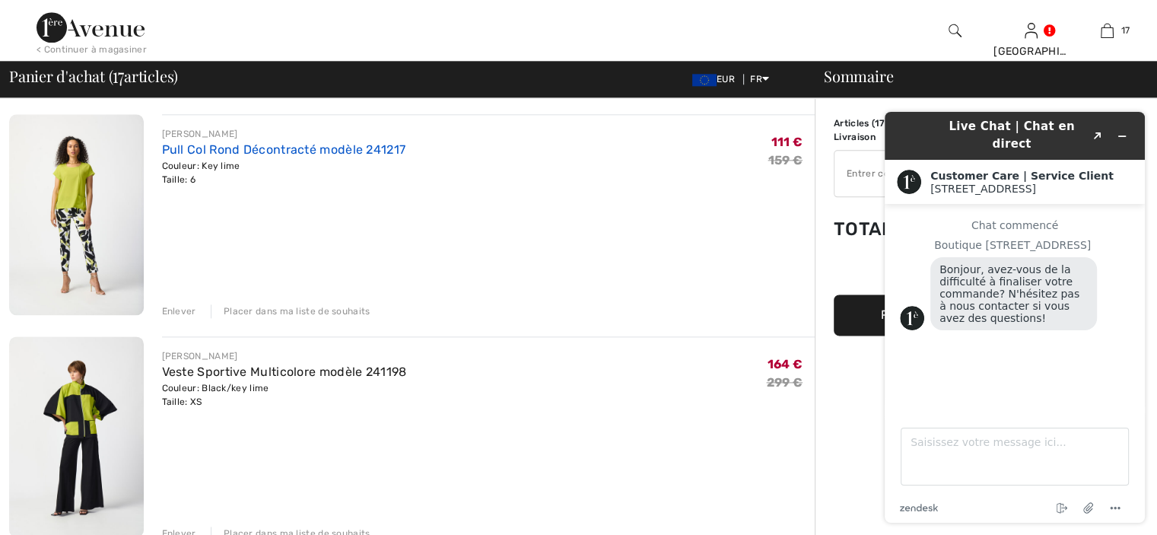
click at [240, 151] on link "Pull Col Rond Décontracté modèle 241217" at bounding box center [284, 149] width 244 height 14
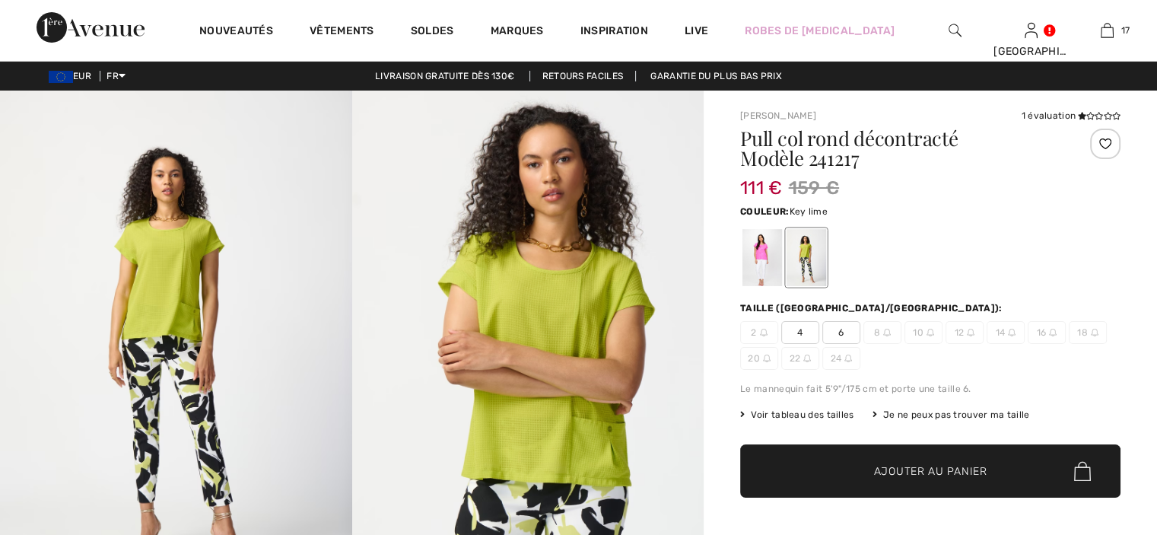
click at [806, 333] on span "4" at bounding box center [800, 332] width 38 height 23
click at [850, 474] on span "✔ Ajouté au panier" at bounding box center [907, 471] width 119 height 16
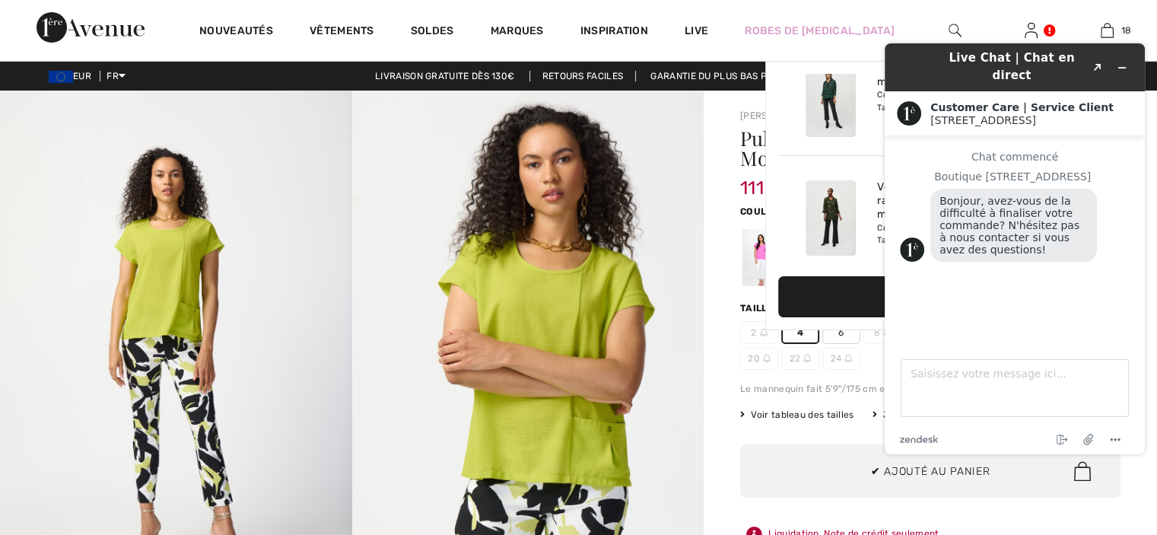
scroll to position [1943, 0]
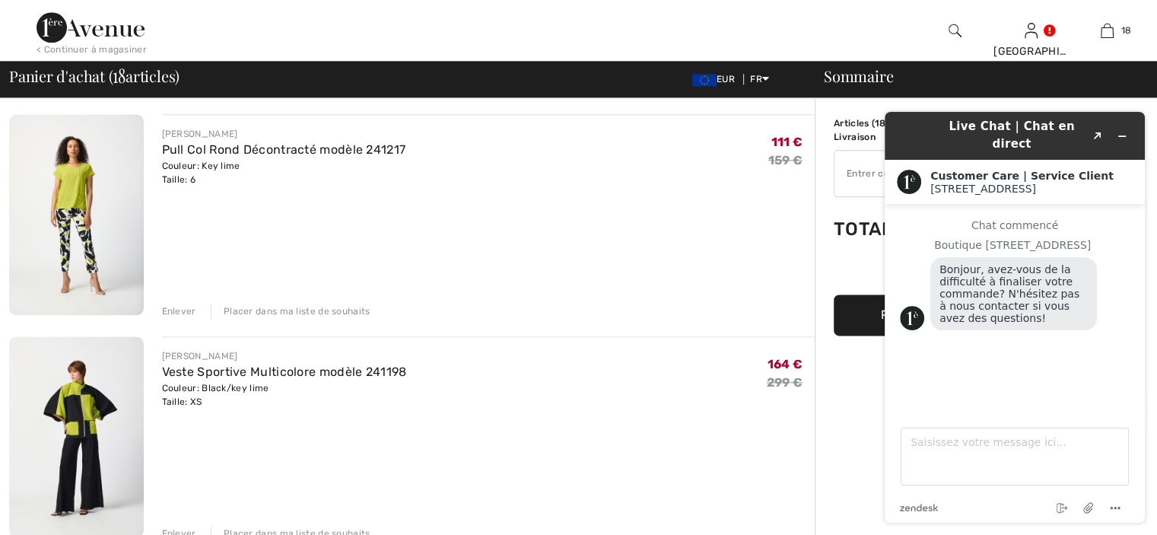
click at [189, 313] on div "Enlever" at bounding box center [179, 311] width 34 height 14
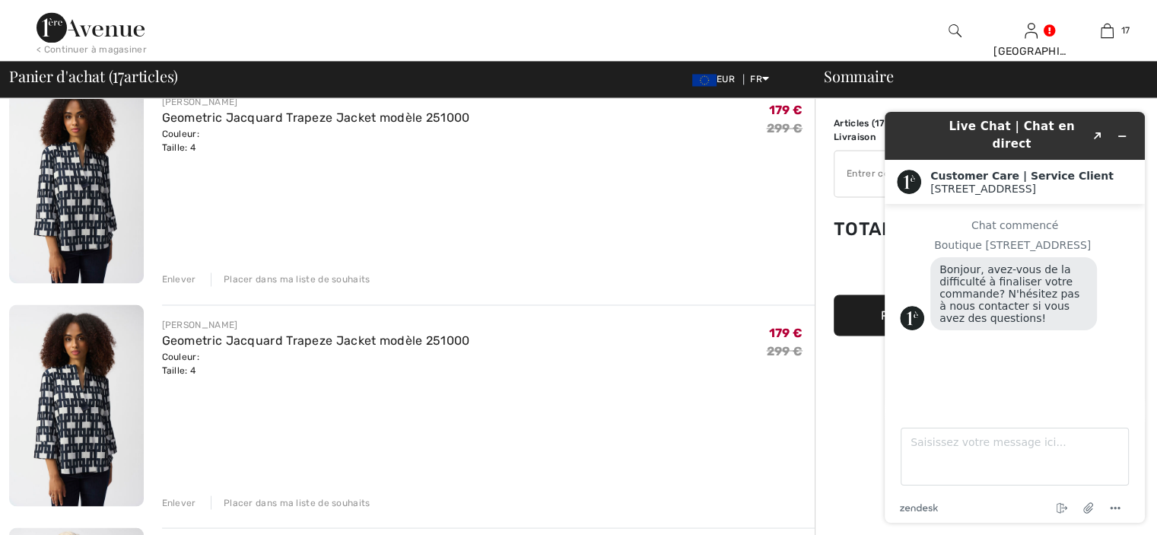
scroll to position [2591, 0]
click at [174, 498] on div "Enlever" at bounding box center [179, 501] width 34 height 14
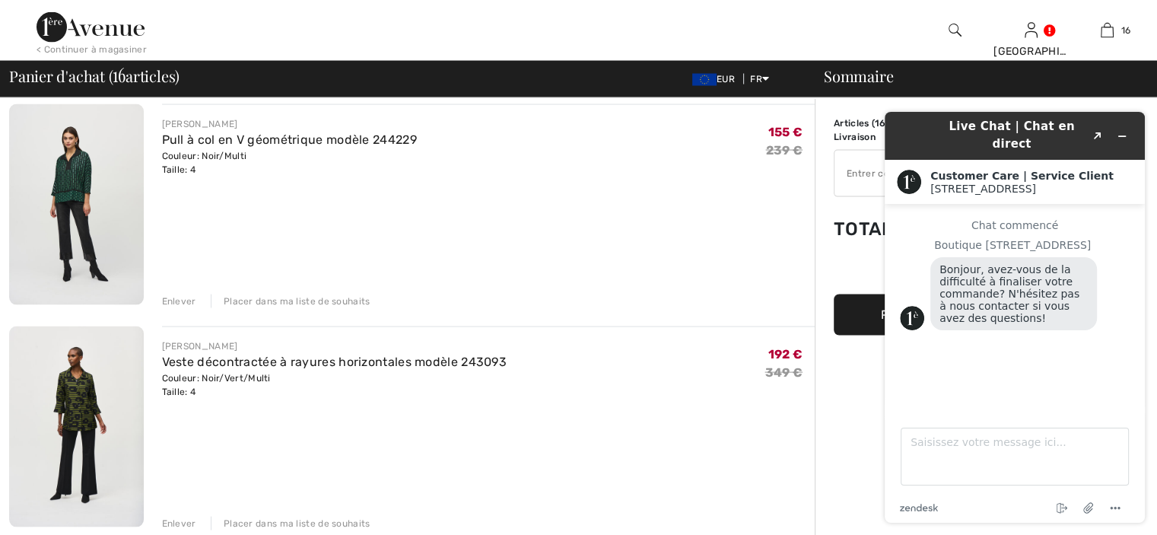
scroll to position [2819, 0]
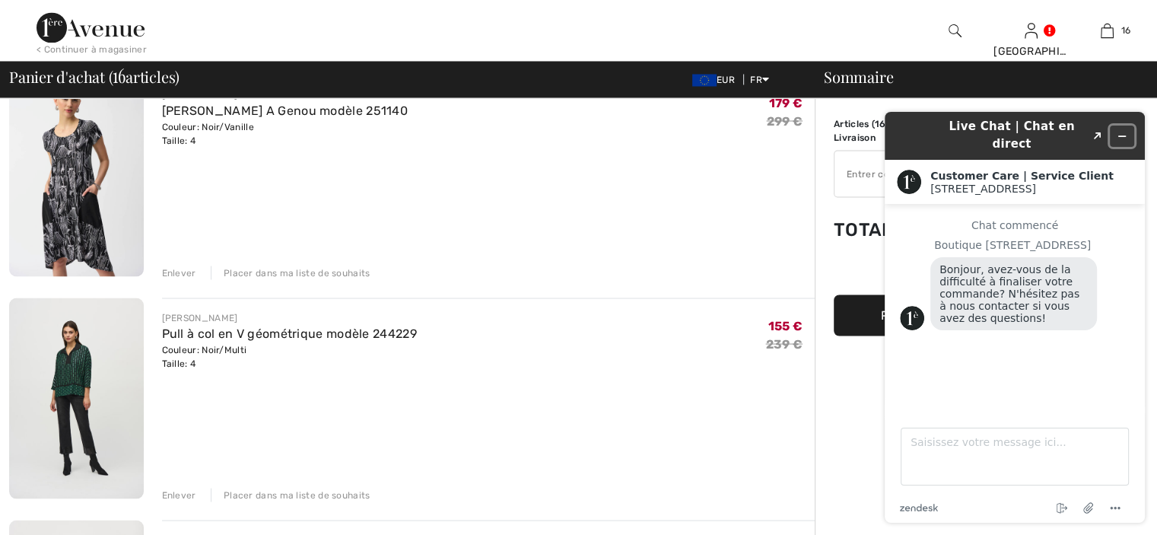
click at [1123, 135] on button "Réduire le widget" at bounding box center [1122, 136] width 24 height 21
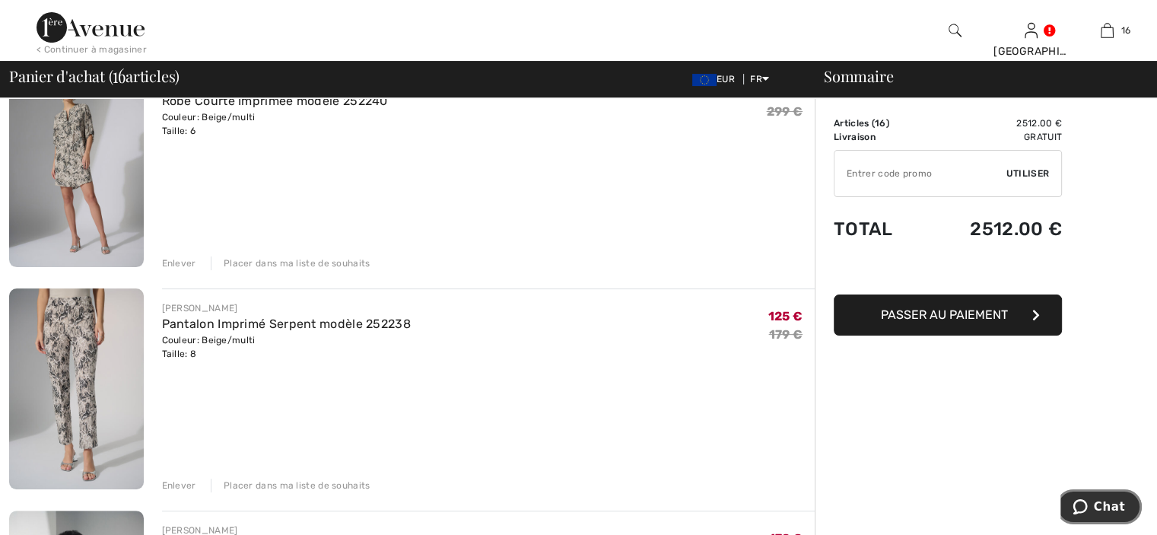
scroll to position [304, 0]
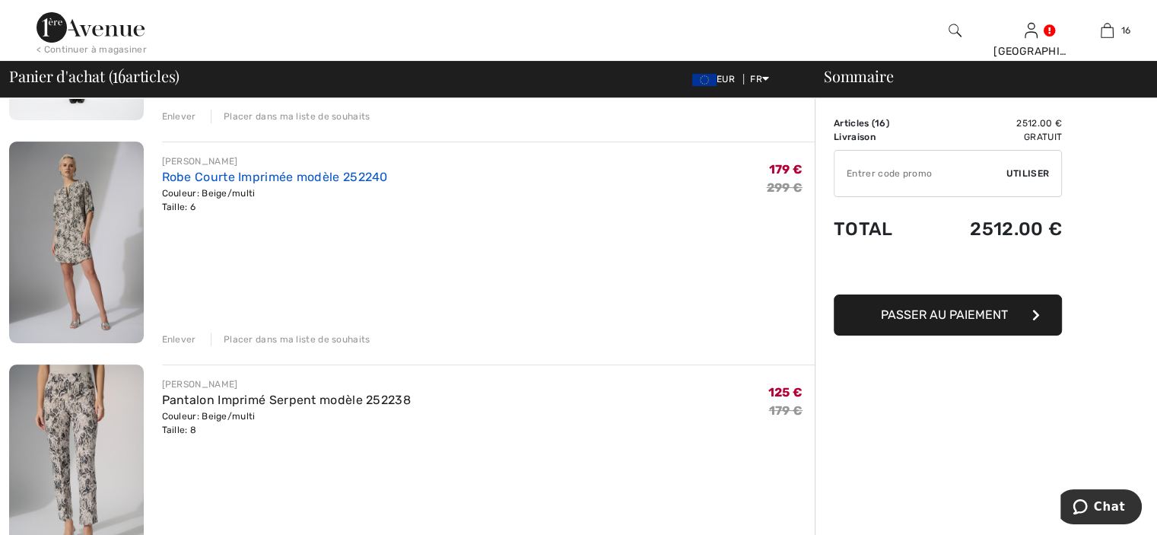
click at [264, 177] on link "Robe Courte Imprimée modèle 252240" at bounding box center [275, 177] width 226 height 14
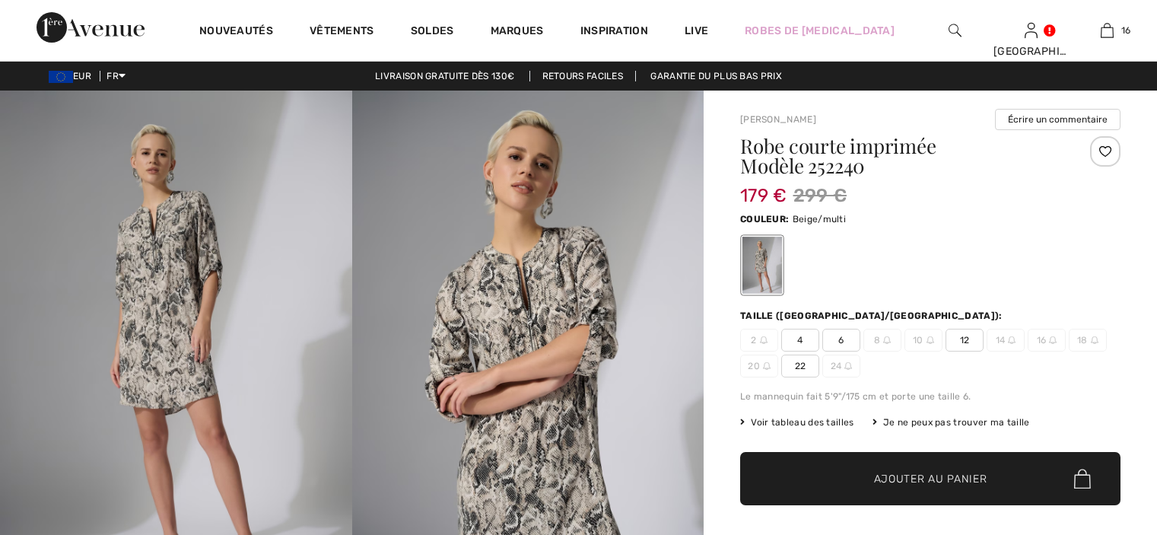
click at [799, 336] on span "4" at bounding box center [800, 340] width 38 height 23
click at [898, 484] on span "Ajouter au panier" at bounding box center [930, 479] width 113 height 16
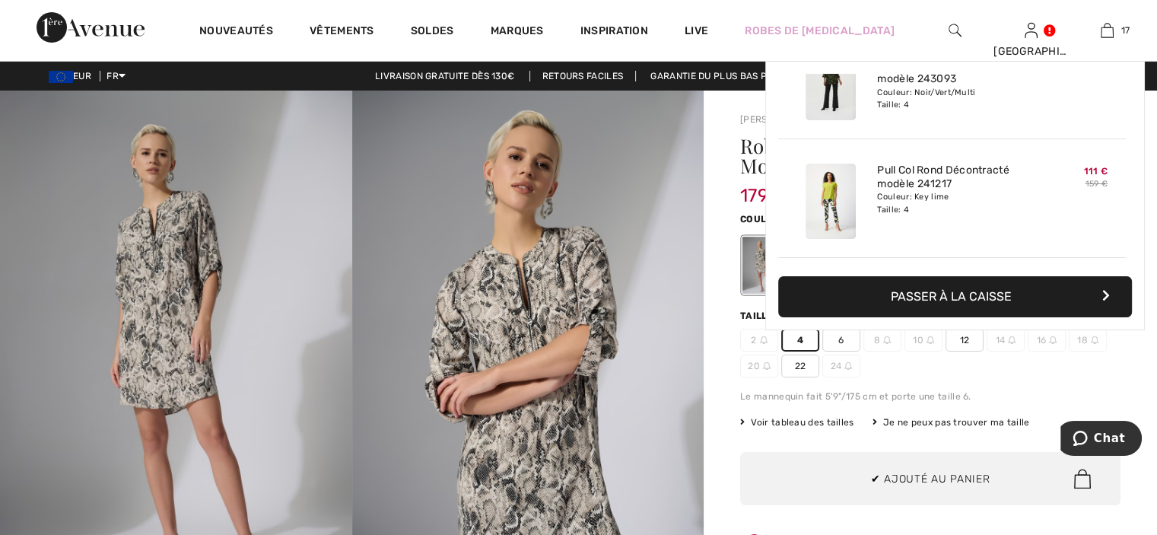
scroll to position [1824, 0]
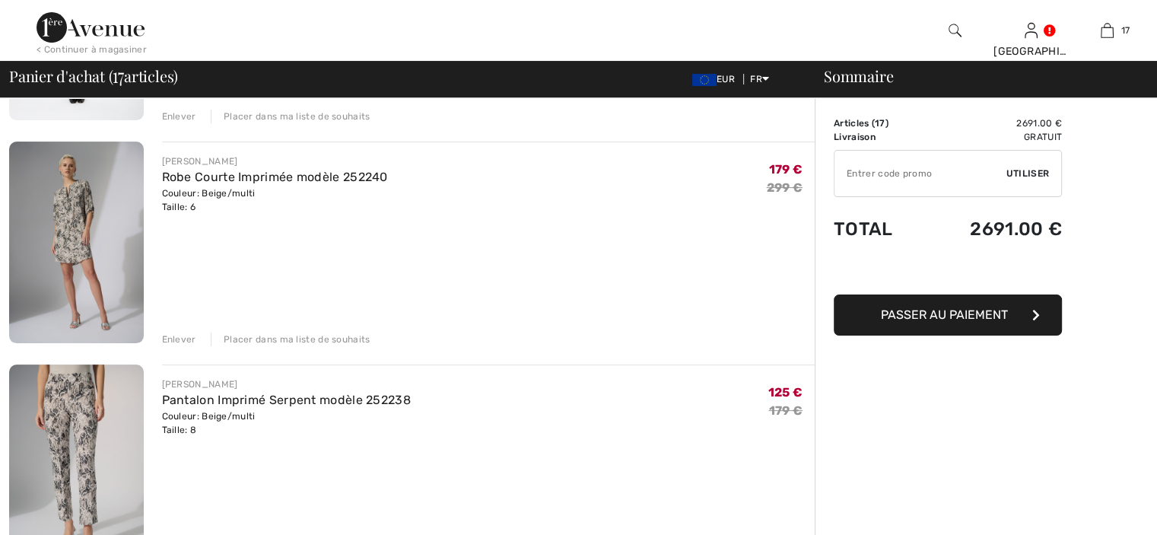
click at [187, 339] on div "Enlever" at bounding box center [179, 339] width 34 height 14
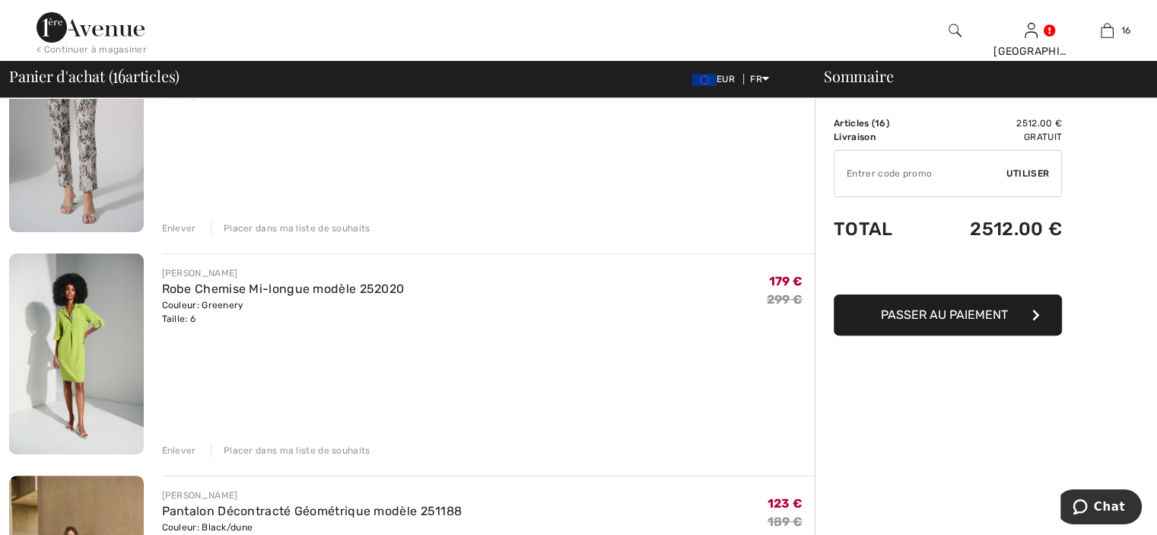
scroll to position [532, 0]
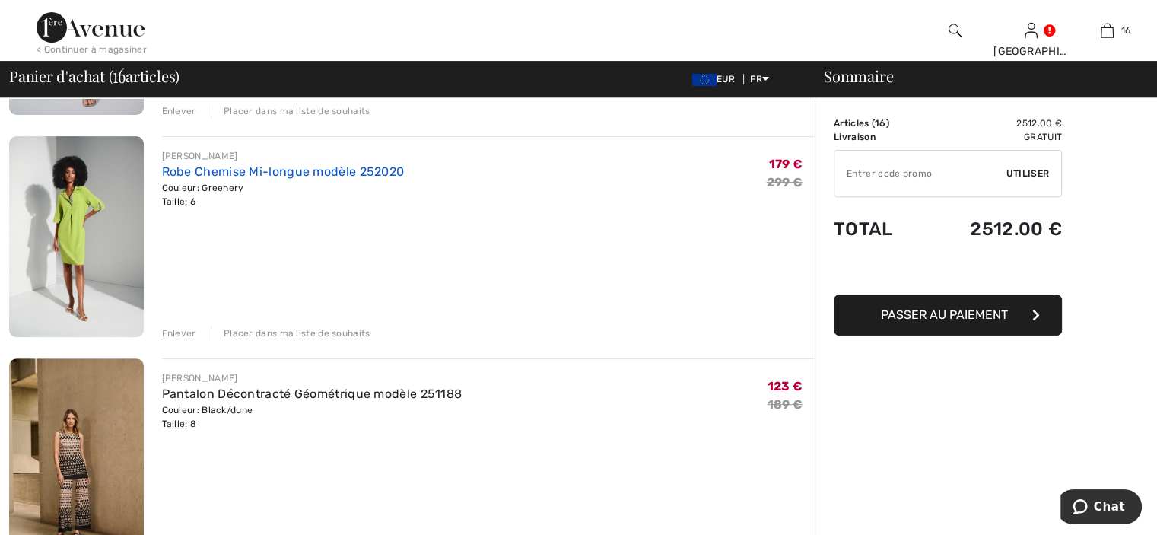
click at [253, 173] on link "Robe Chemise Mi-longue modèle 252020" at bounding box center [283, 171] width 243 height 14
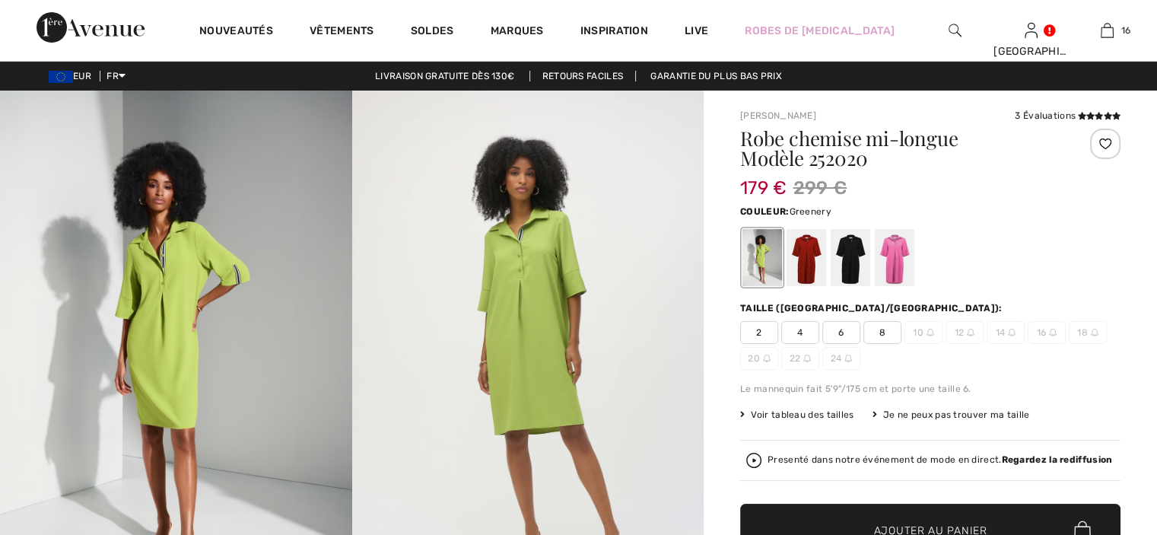
click at [808, 329] on span "4" at bounding box center [800, 332] width 38 height 23
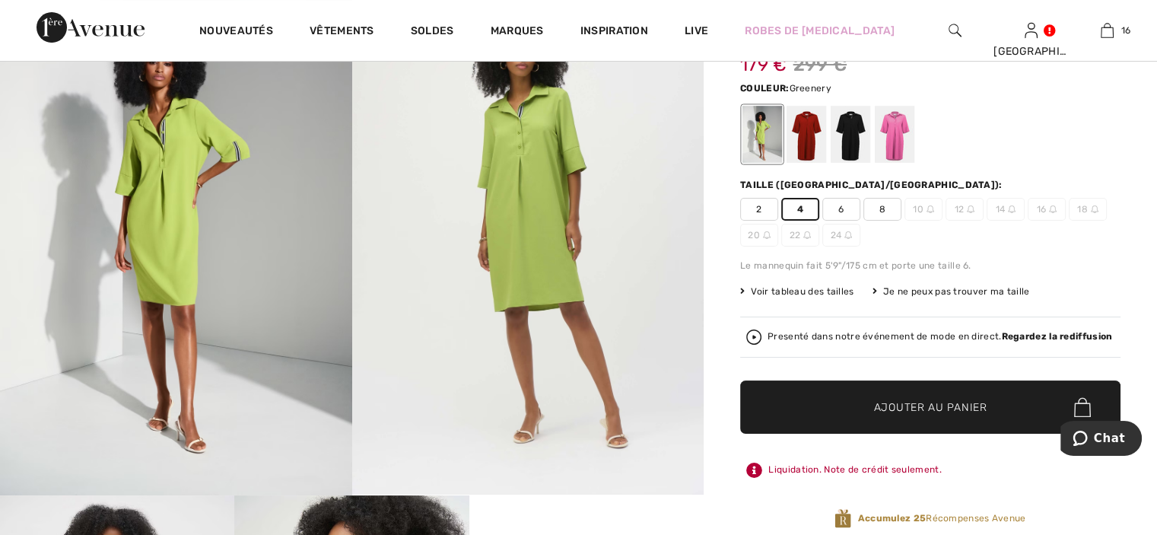
scroll to position [76, 0]
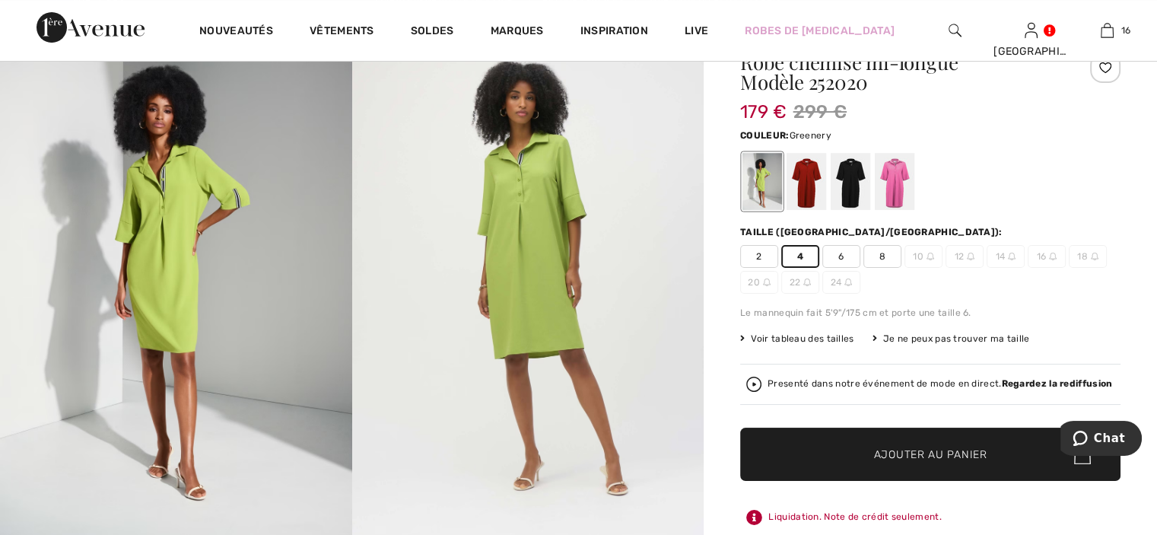
click at [911, 443] on span "✔ Ajouté au panier Ajouter au panier" at bounding box center [930, 453] width 380 height 53
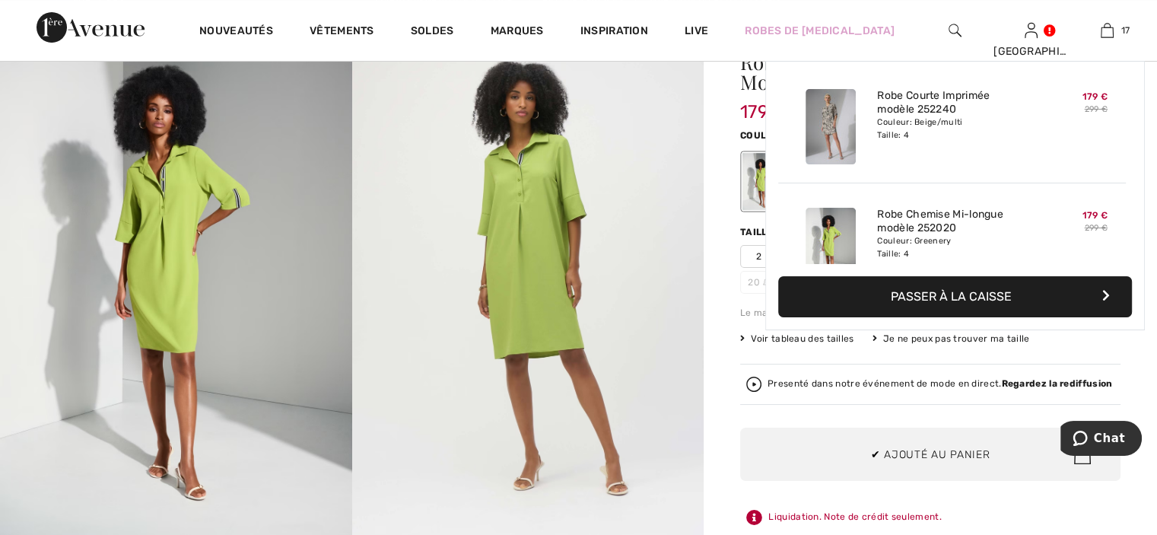
scroll to position [1824, 0]
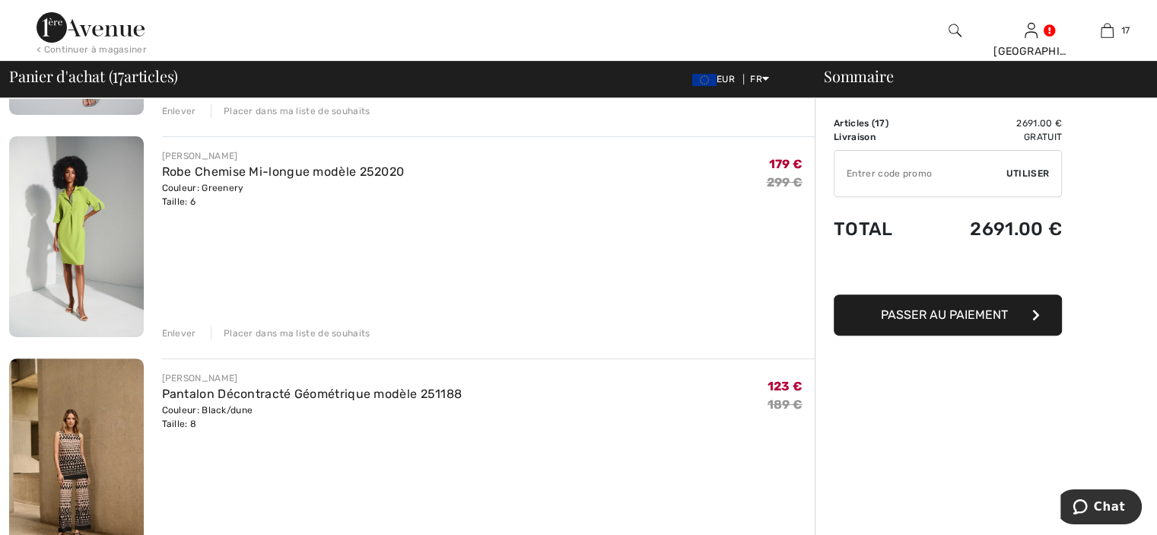
click at [192, 331] on div "Enlever" at bounding box center [179, 333] width 34 height 14
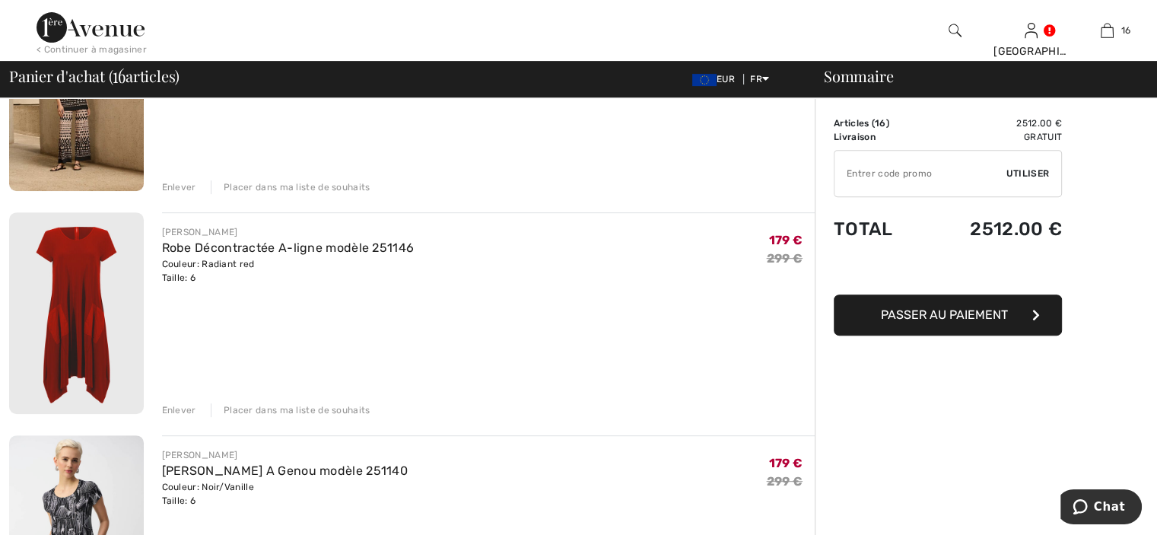
scroll to position [685, 0]
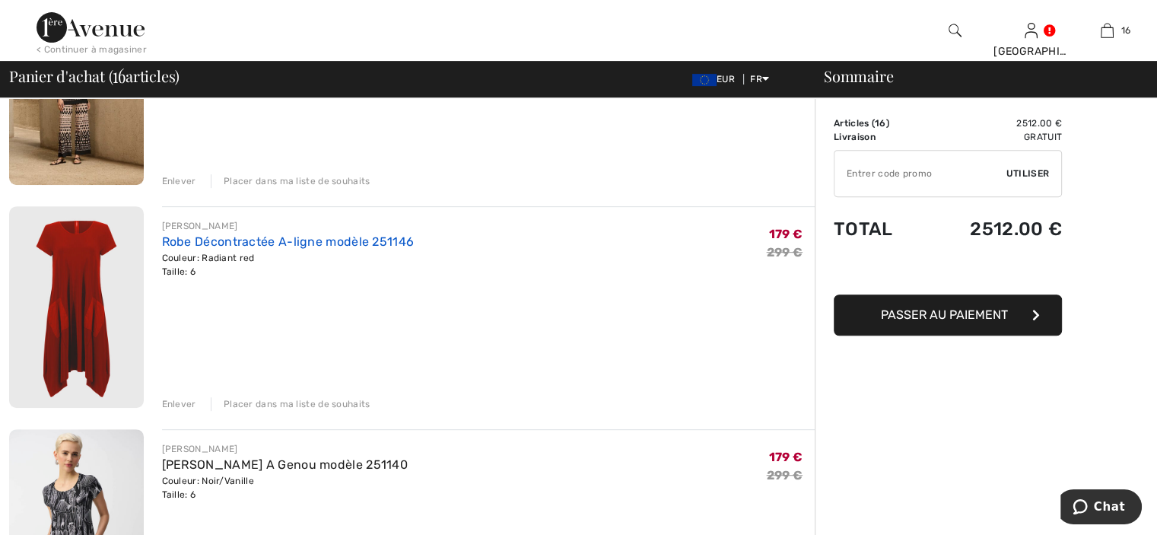
click at [300, 246] on link "Robe Décontractée A-ligne modèle 251146" at bounding box center [288, 241] width 253 height 14
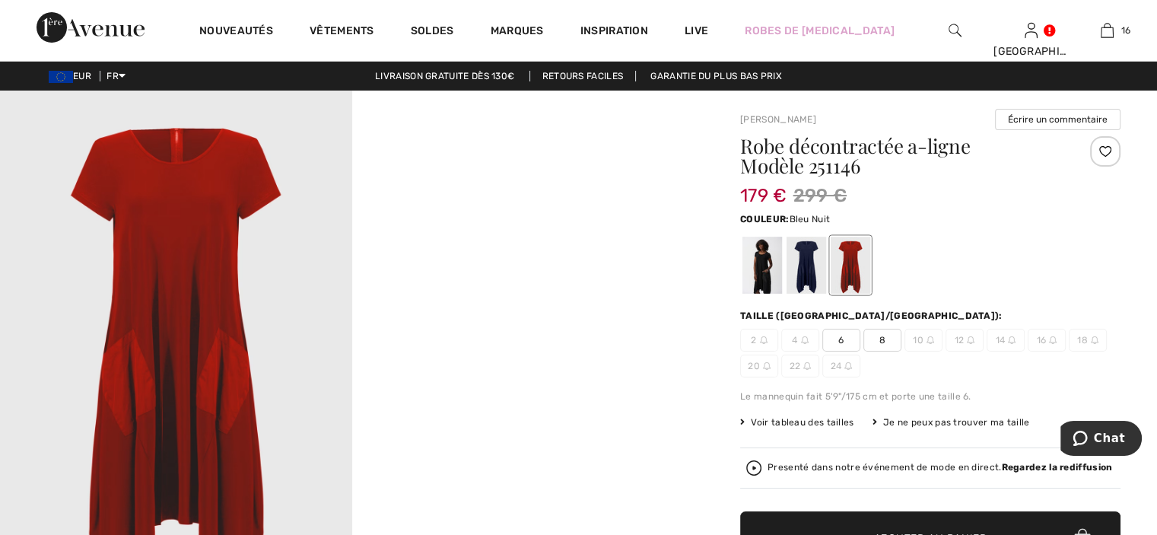
click at [801, 269] on div at bounding box center [806, 265] width 40 height 57
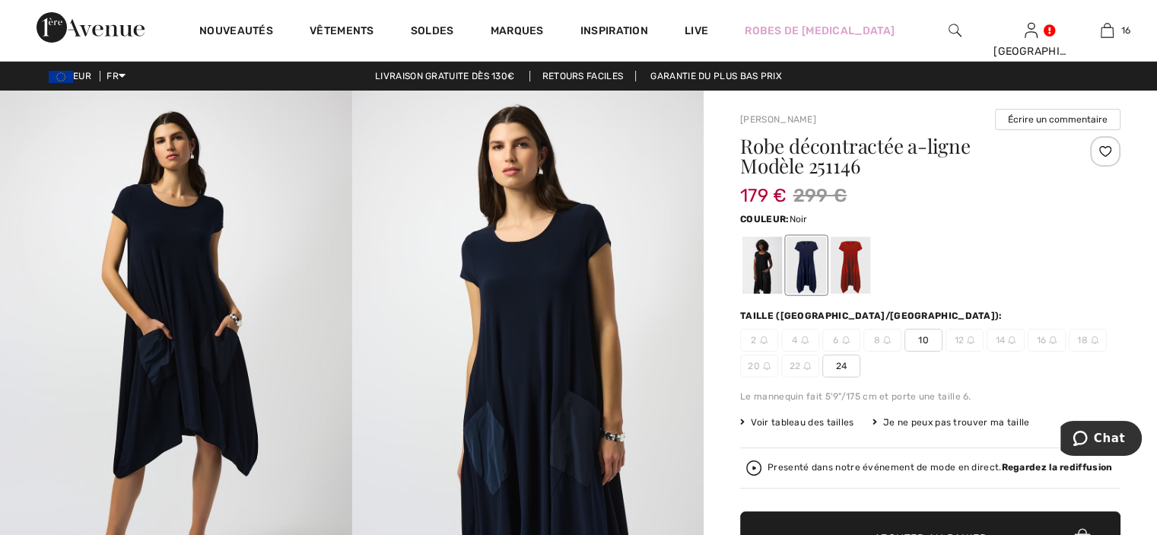
click at [764, 267] on div at bounding box center [762, 265] width 40 height 57
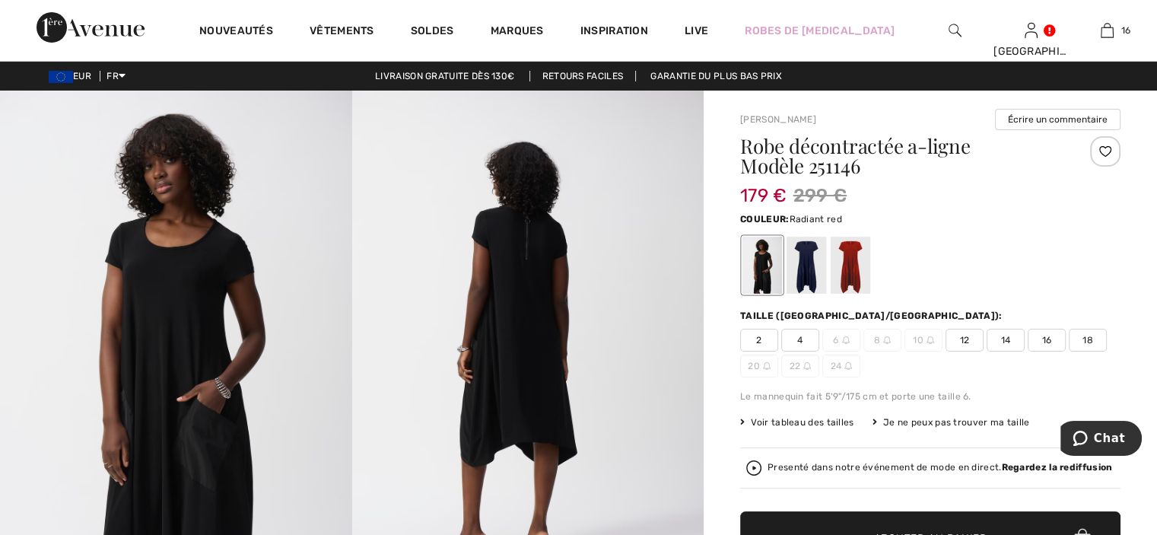
click at [863, 276] on div at bounding box center [851, 265] width 40 height 57
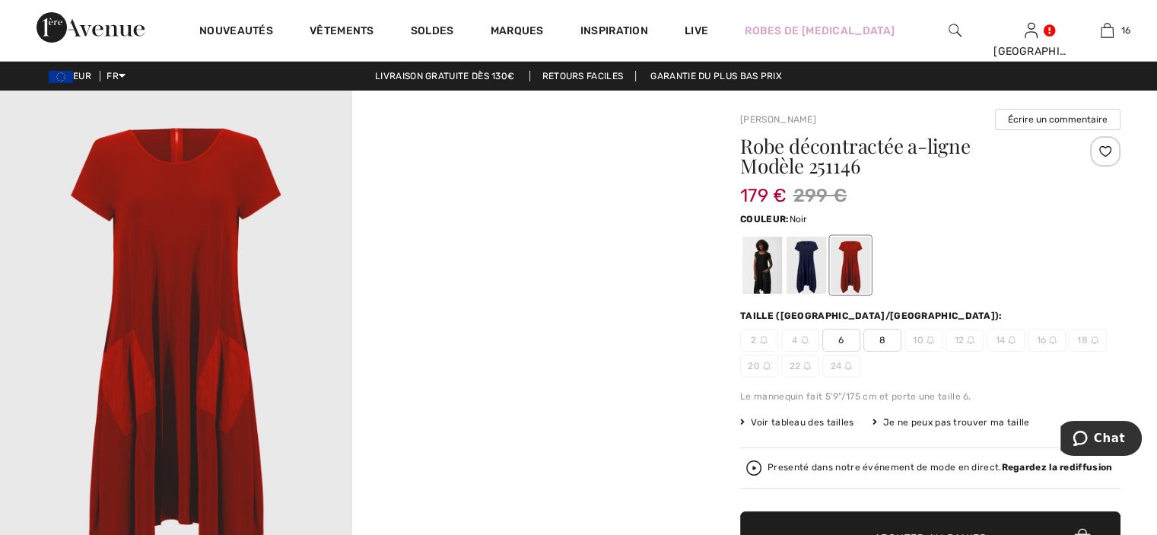
click at [751, 276] on div at bounding box center [762, 265] width 40 height 57
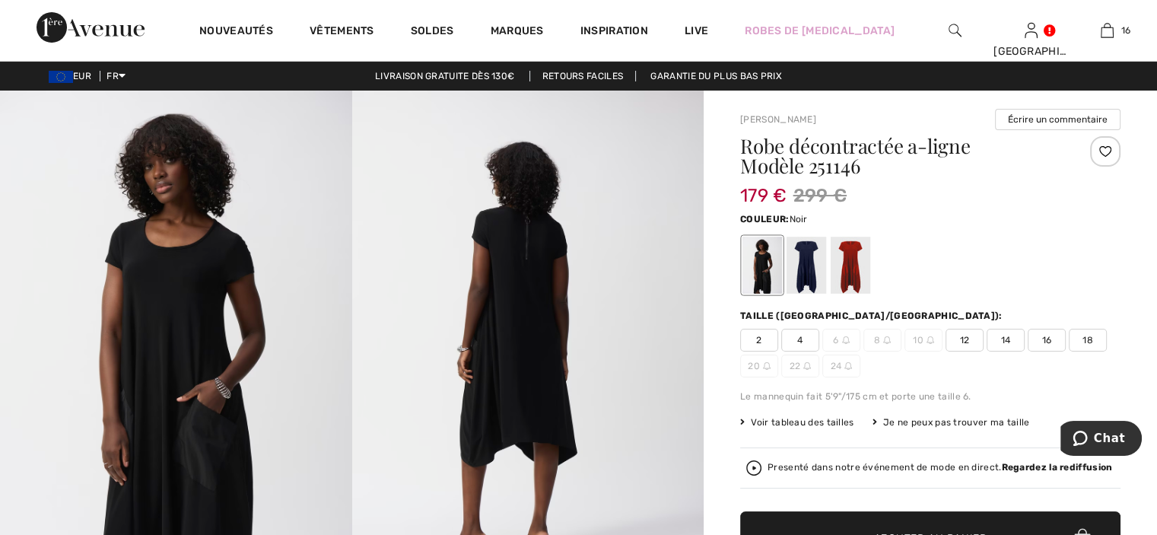
click at [806, 343] on span "4" at bounding box center [800, 340] width 38 height 23
click at [870, 517] on span "✔ Ajouté au panier Ajouter au panier" at bounding box center [930, 537] width 380 height 53
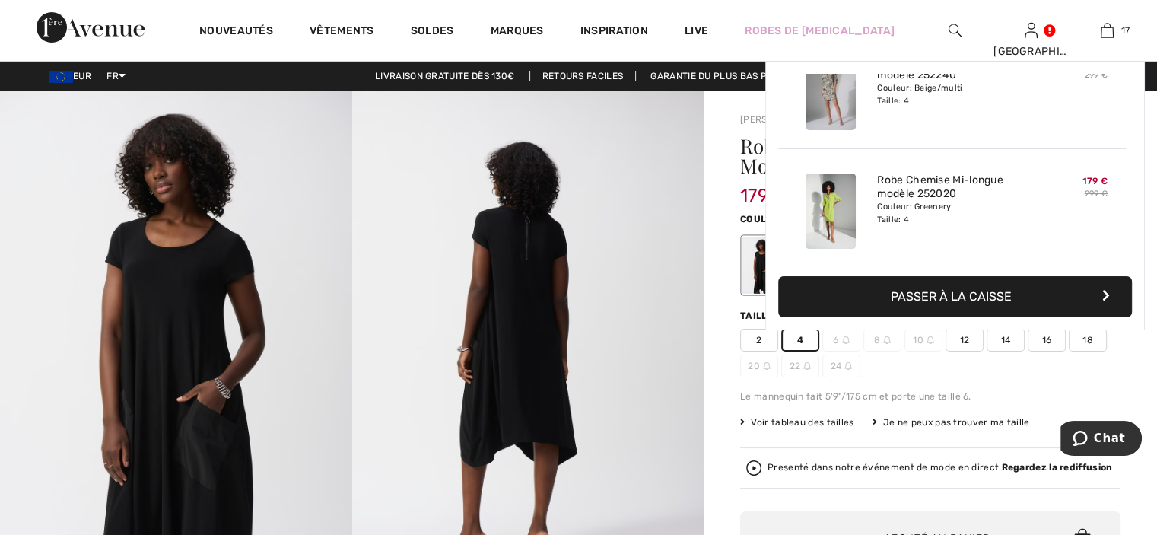
scroll to position [1824, 0]
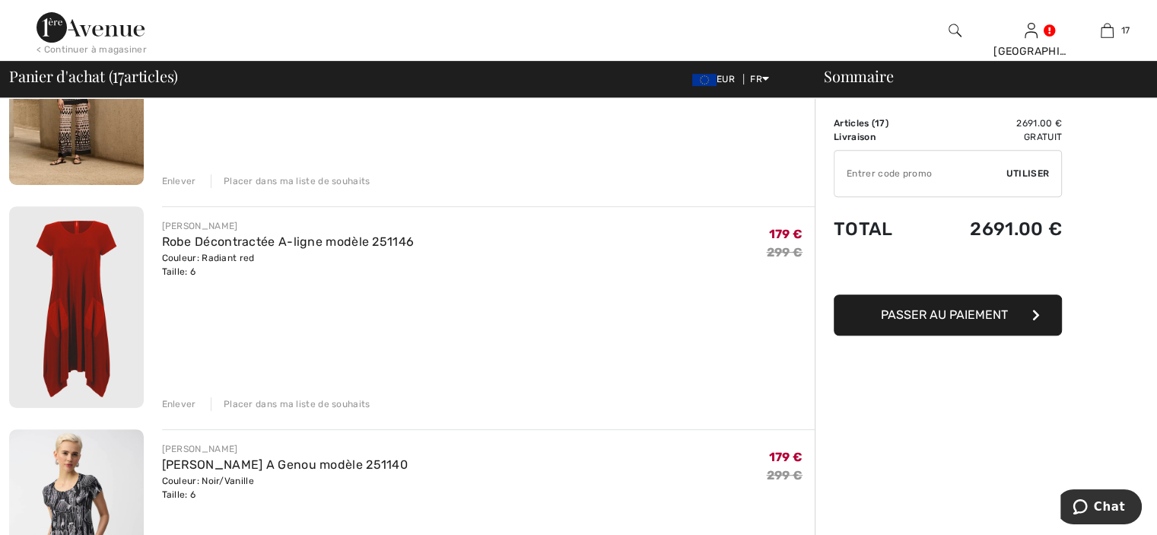
click at [185, 402] on div "Enlever" at bounding box center [179, 404] width 34 height 14
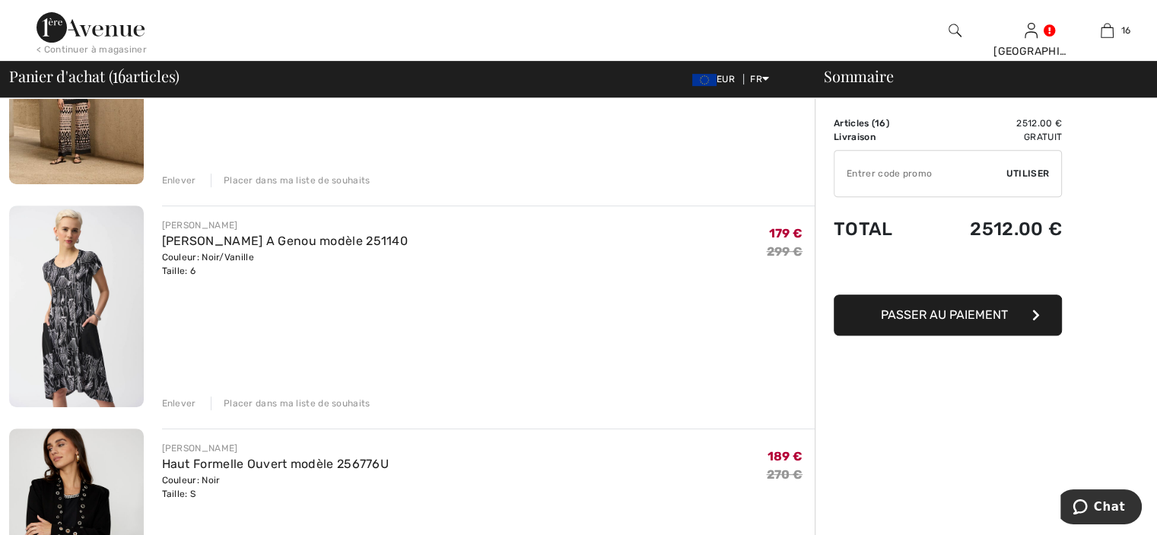
scroll to position [685, 0]
click at [202, 246] on link "[PERSON_NAME] A Genou modèle 251140" at bounding box center [285, 241] width 246 height 14
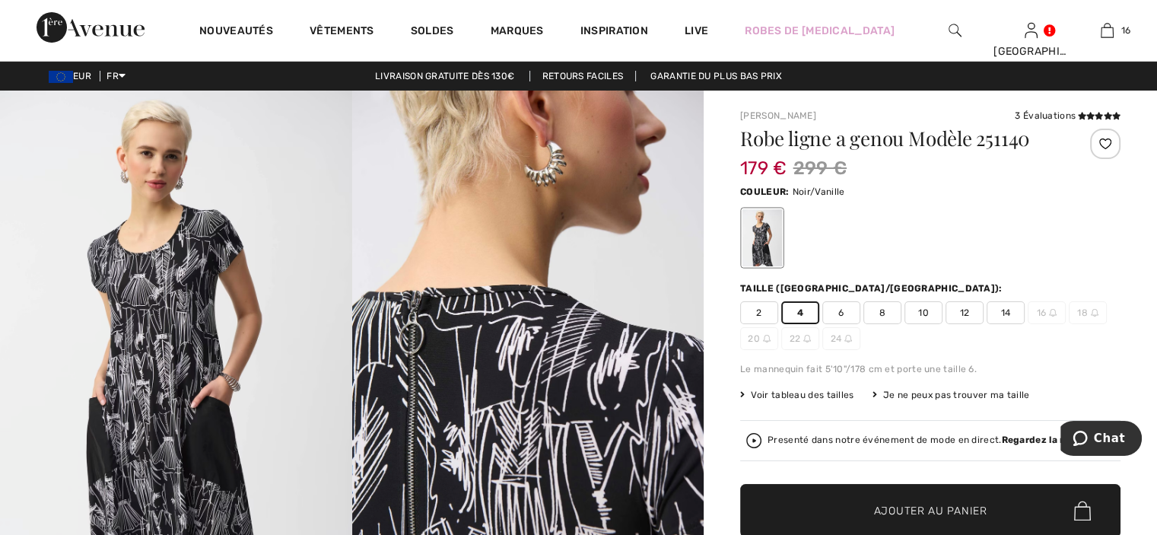
click at [885, 516] on span "Ajouter au panier" at bounding box center [930, 511] width 113 height 16
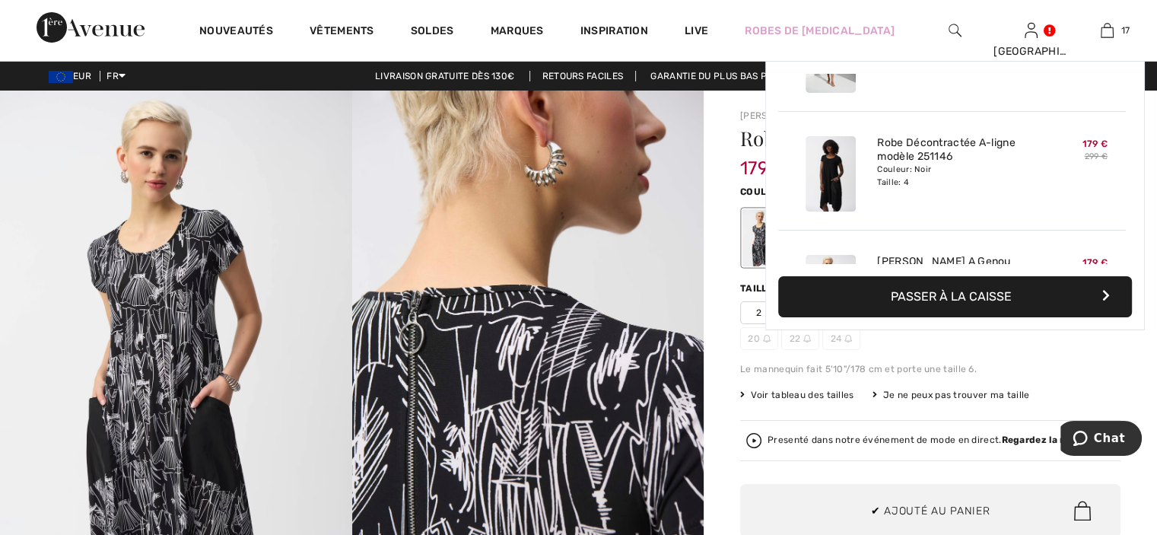
scroll to position [1824, 0]
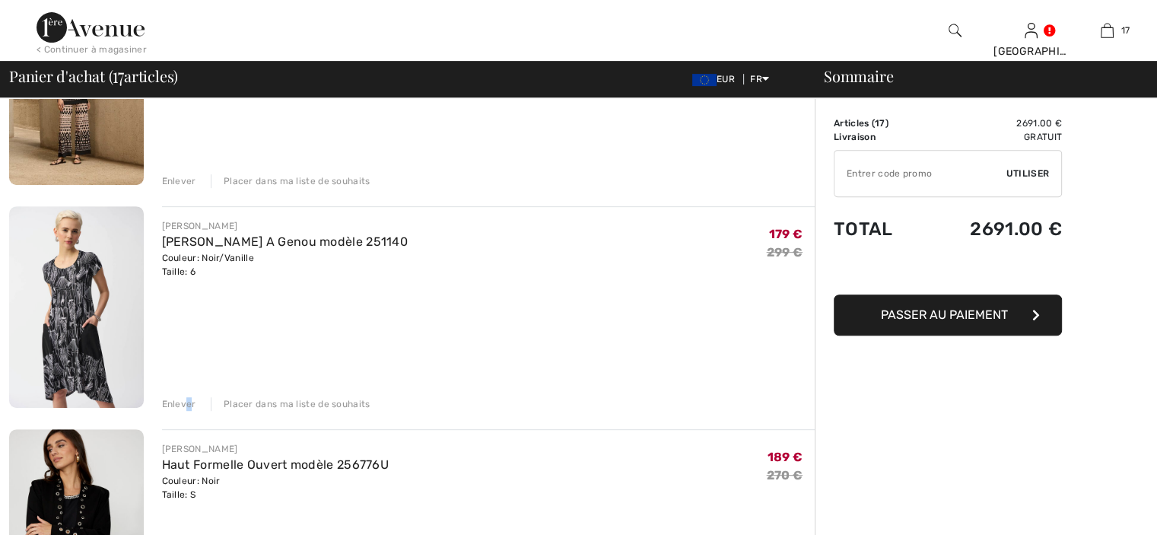
click at [189, 404] on div "Enlever" at bounding box center [179, 404] width 34 height 14
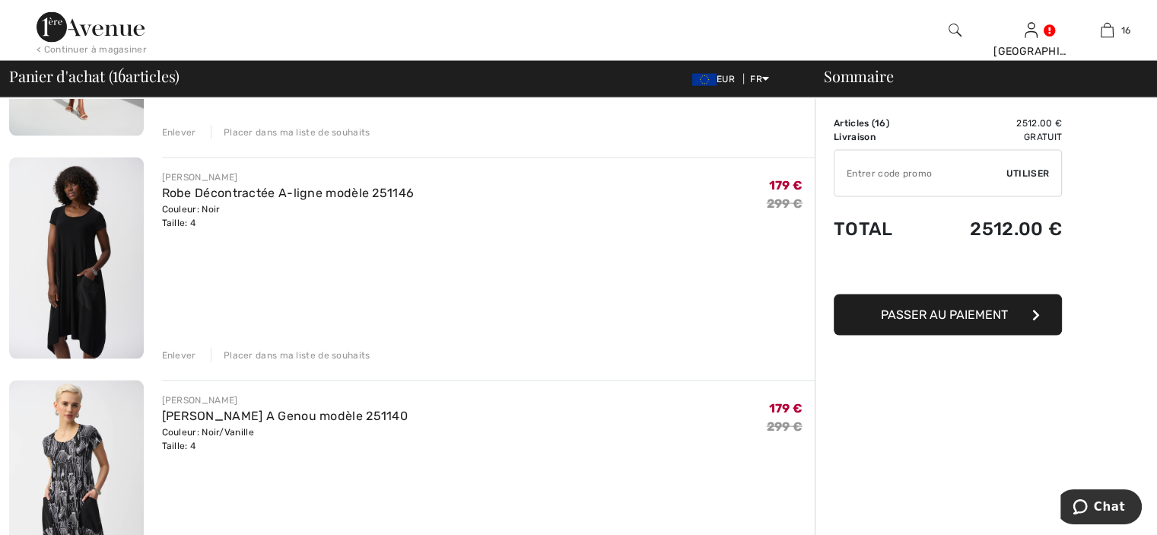
scroll to position [3271, 0]
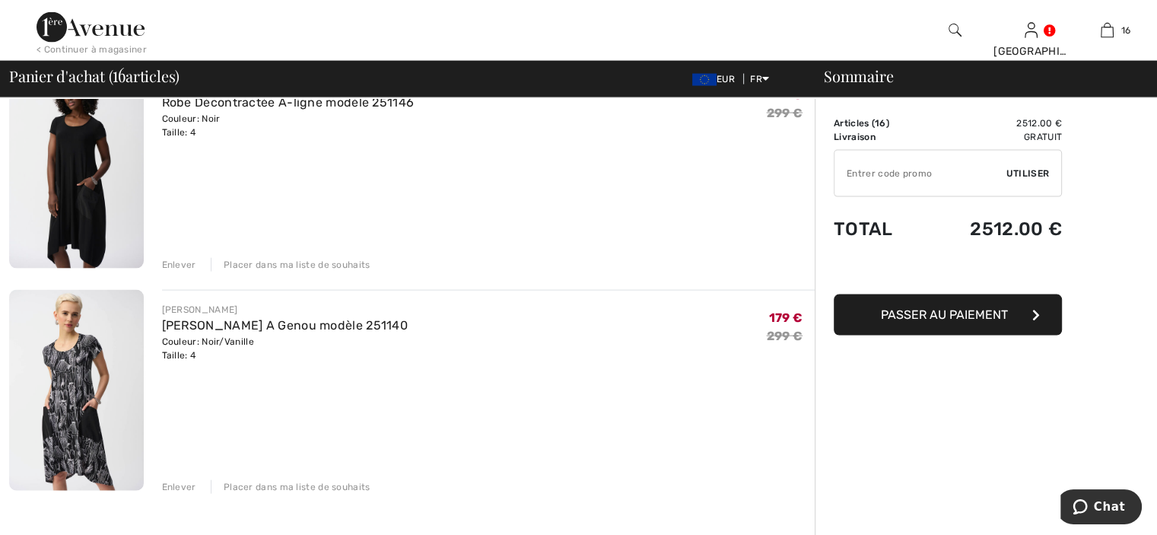
click at [168, 480] on div "Enlever" at bounding box center [179, 487] width 34 height 14
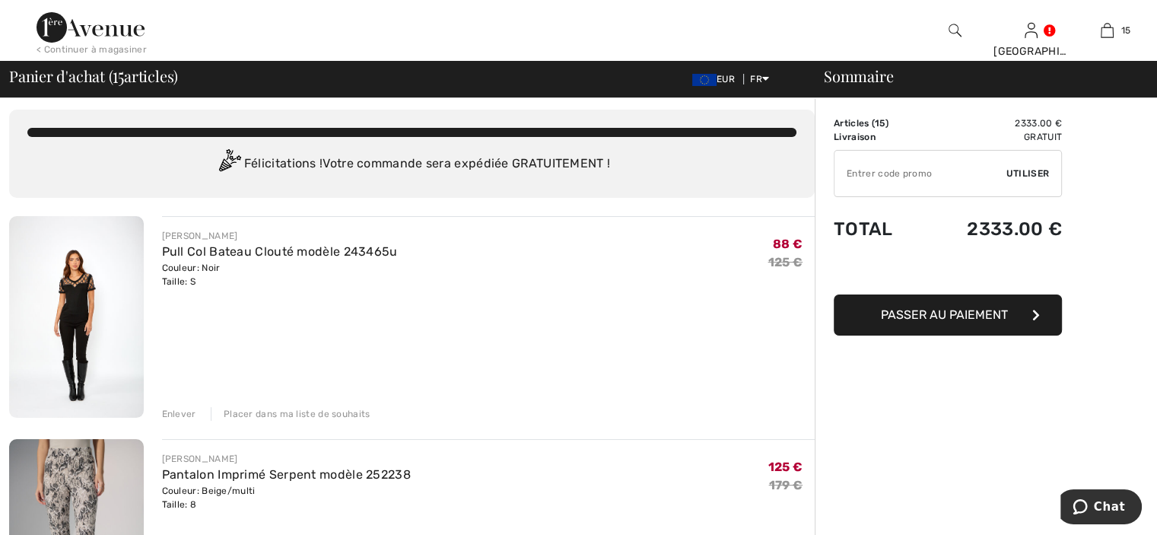
scroll to position [0, 0]
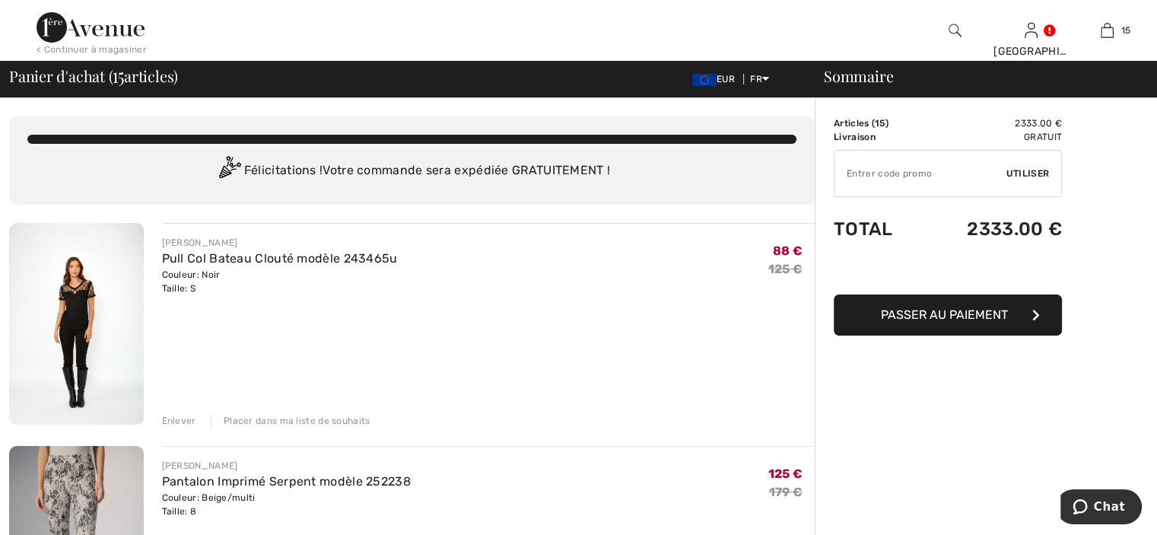
click at [103, 279] on img at bounding box center [76, 324] width 135 height 202
